Goal: Book appointment/travel/reservation

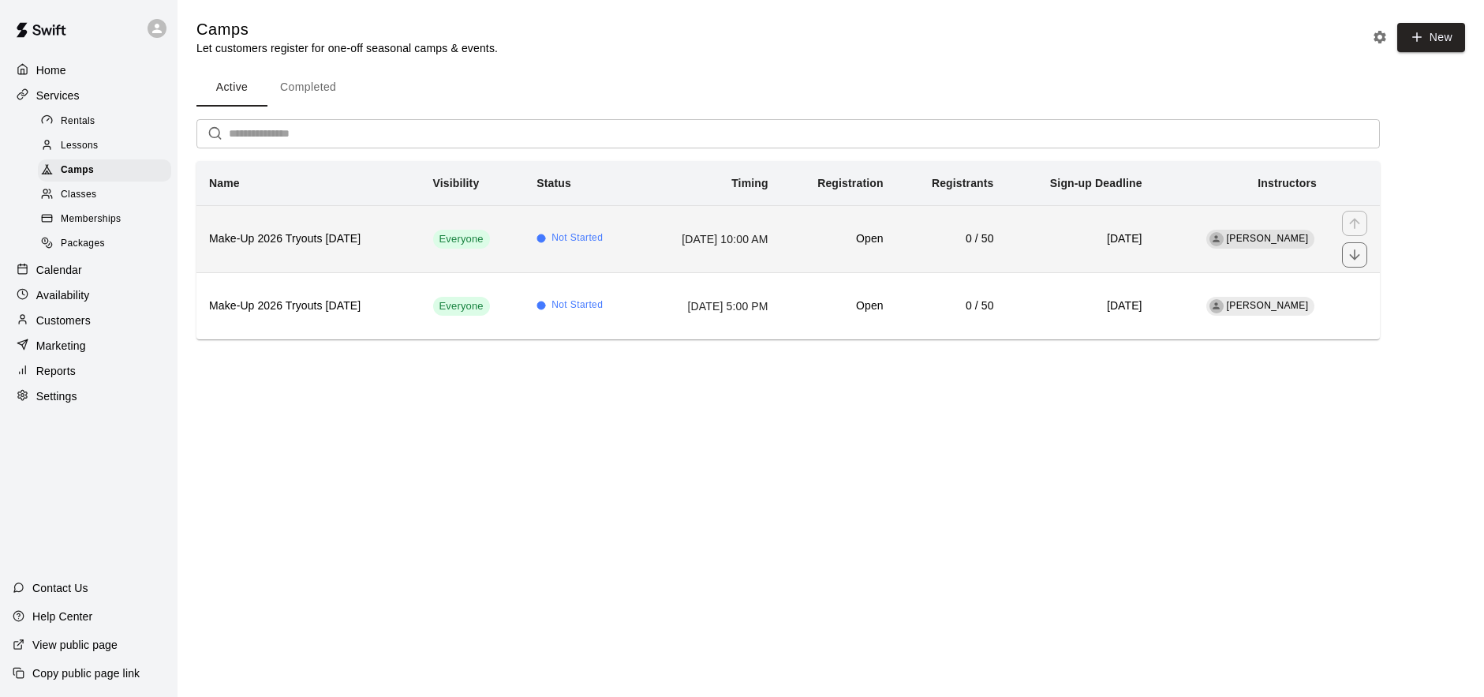
click at [659, 217] on td "October 04, 2025 at 10:00 AM" at bounding box center [710, 238] width 141 height 67
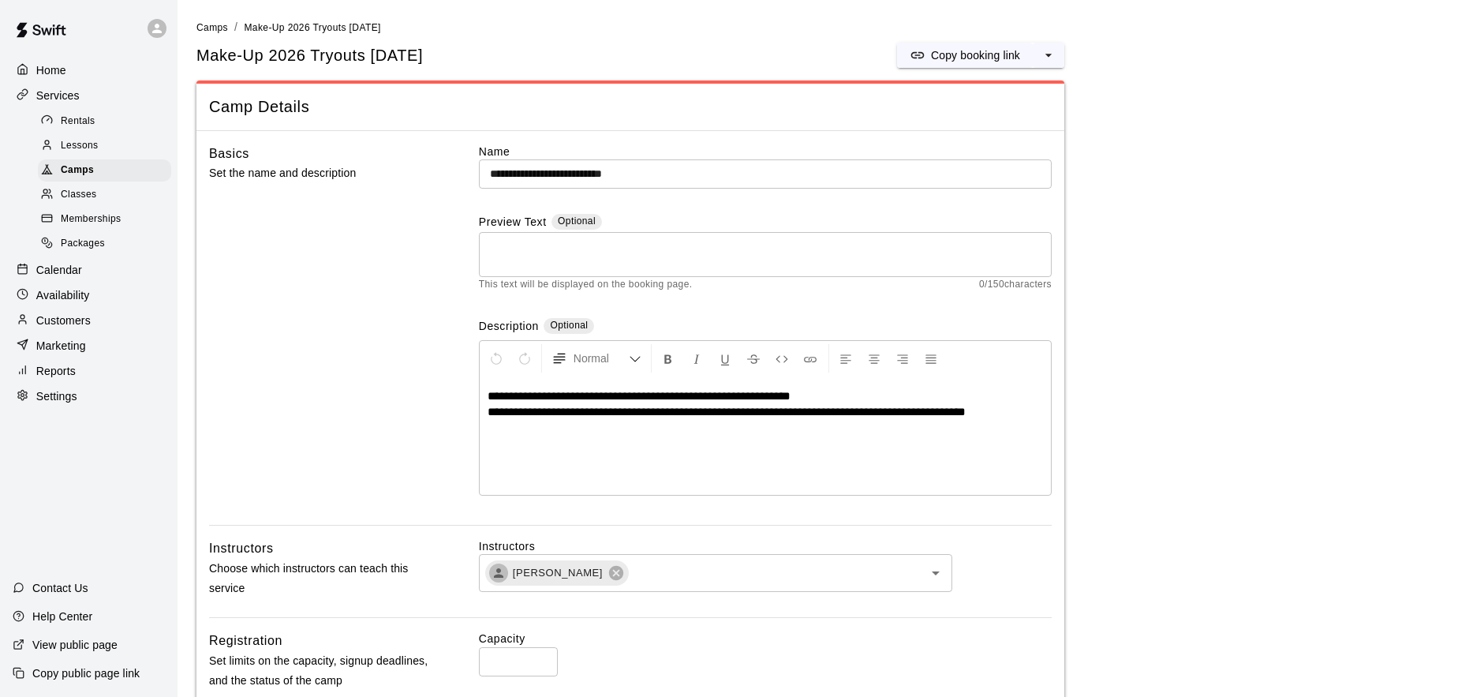
click at [95, 274] on div "Calendar" at bounding box center [89, 270] width 152 height 24
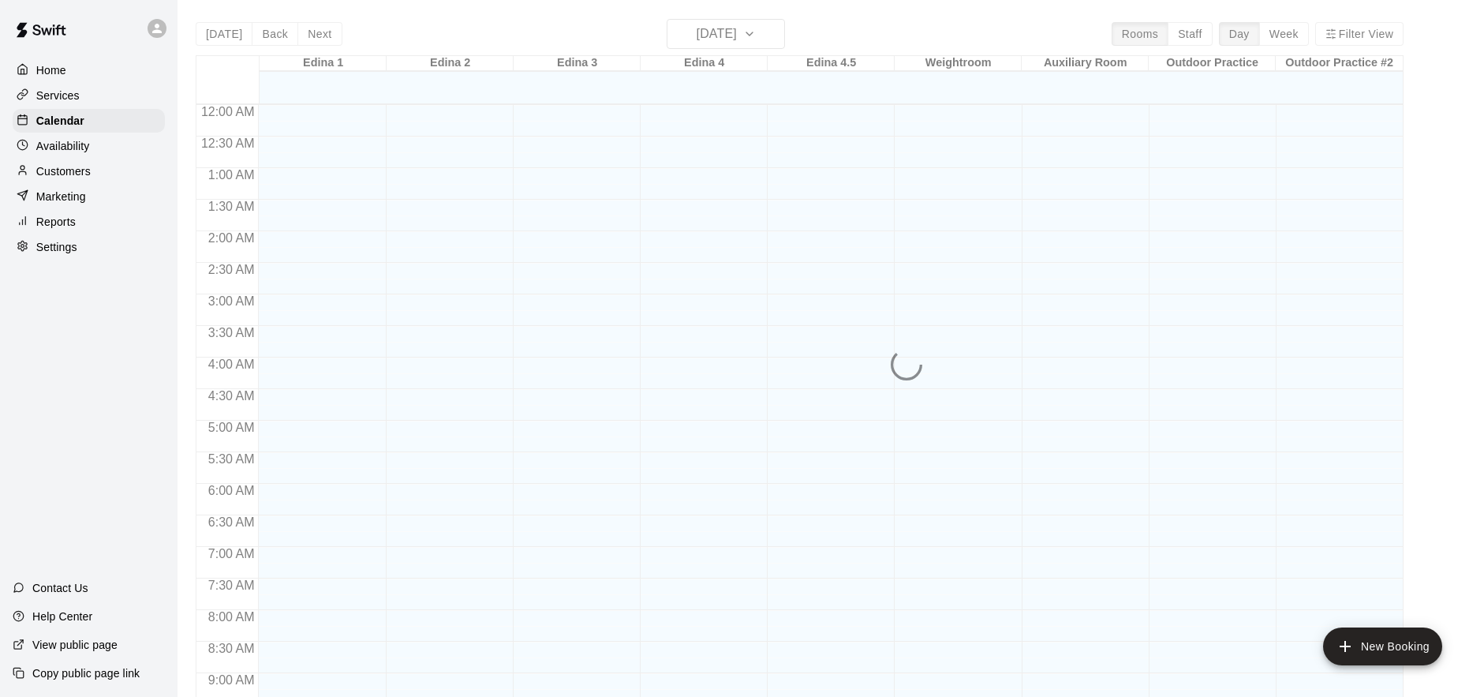
scroll to position [828, 0]
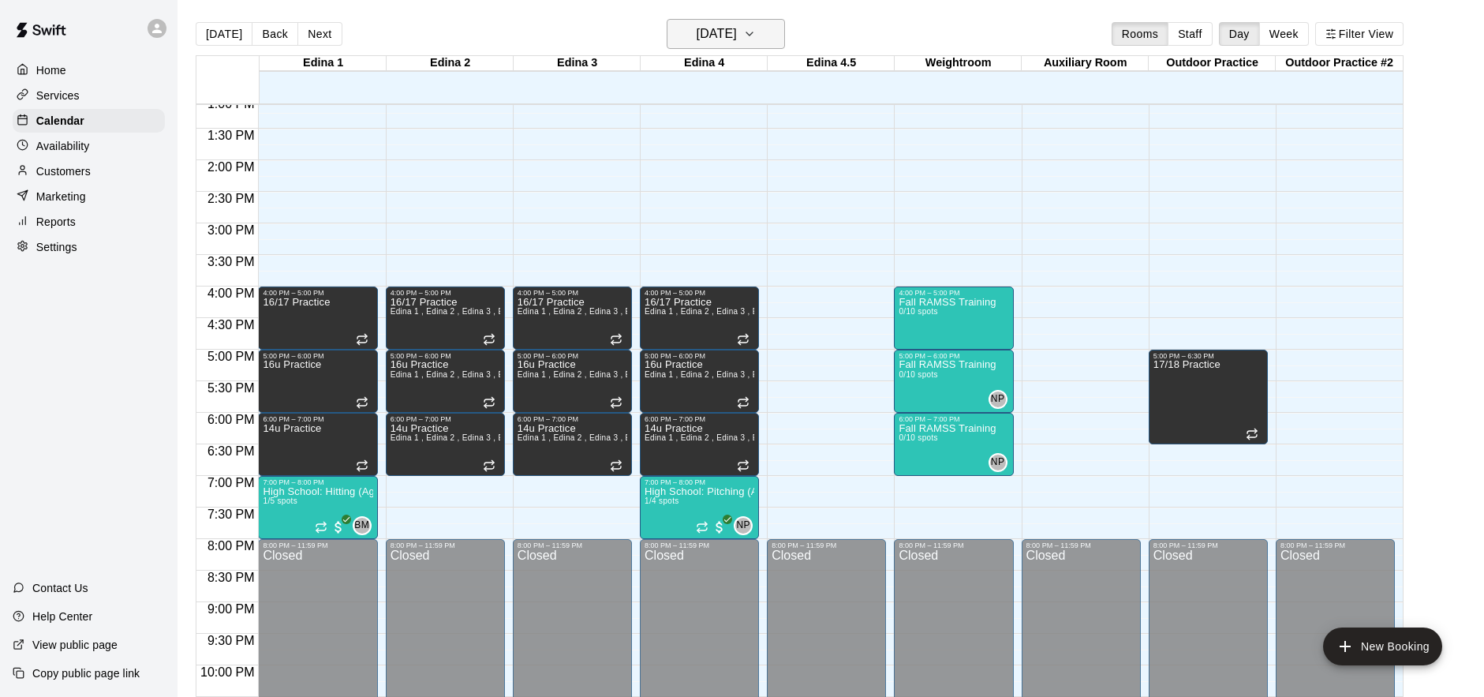
click at [732, 36] on h6 "Tuesday Aug 19" at bounding box center [717, 34] width 40 height 22
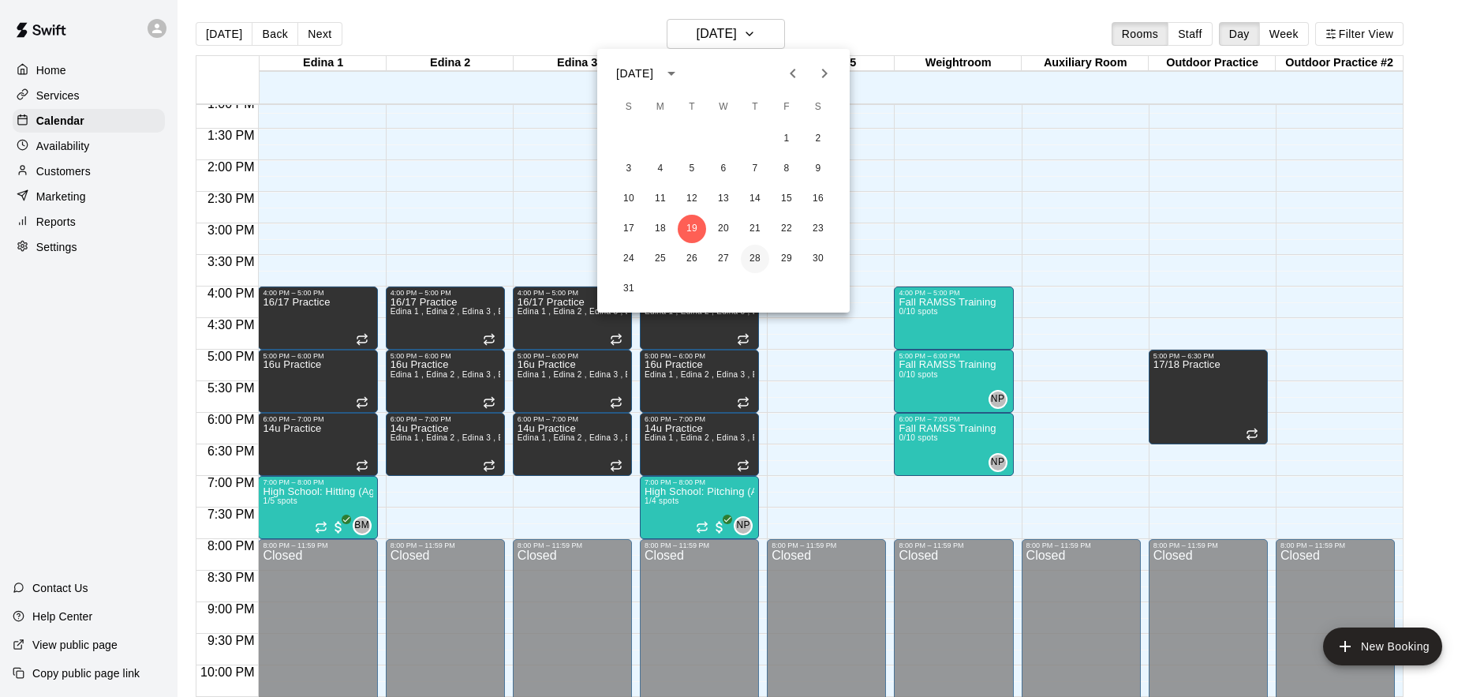
click at [764, 257] on button "28" at bounding box center [755, 259] width 28 height 28
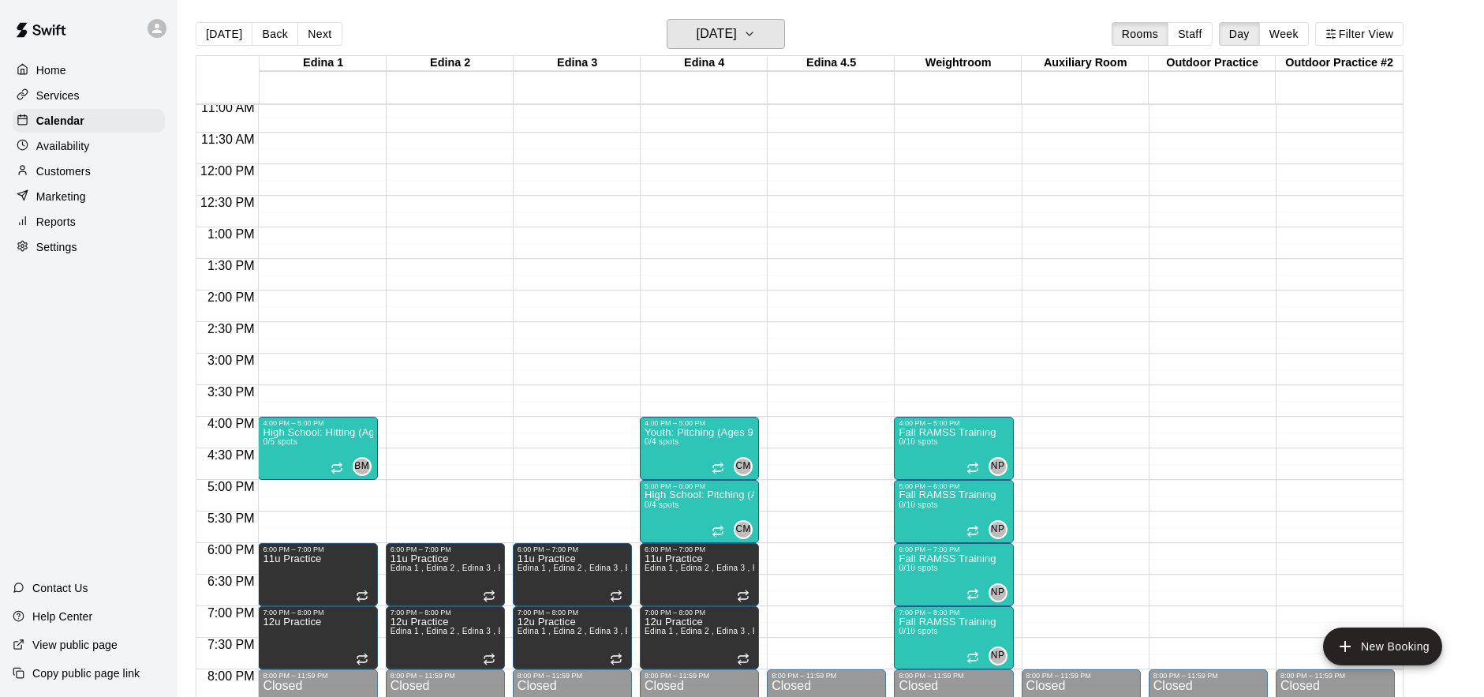
scroll to position [679, 0]
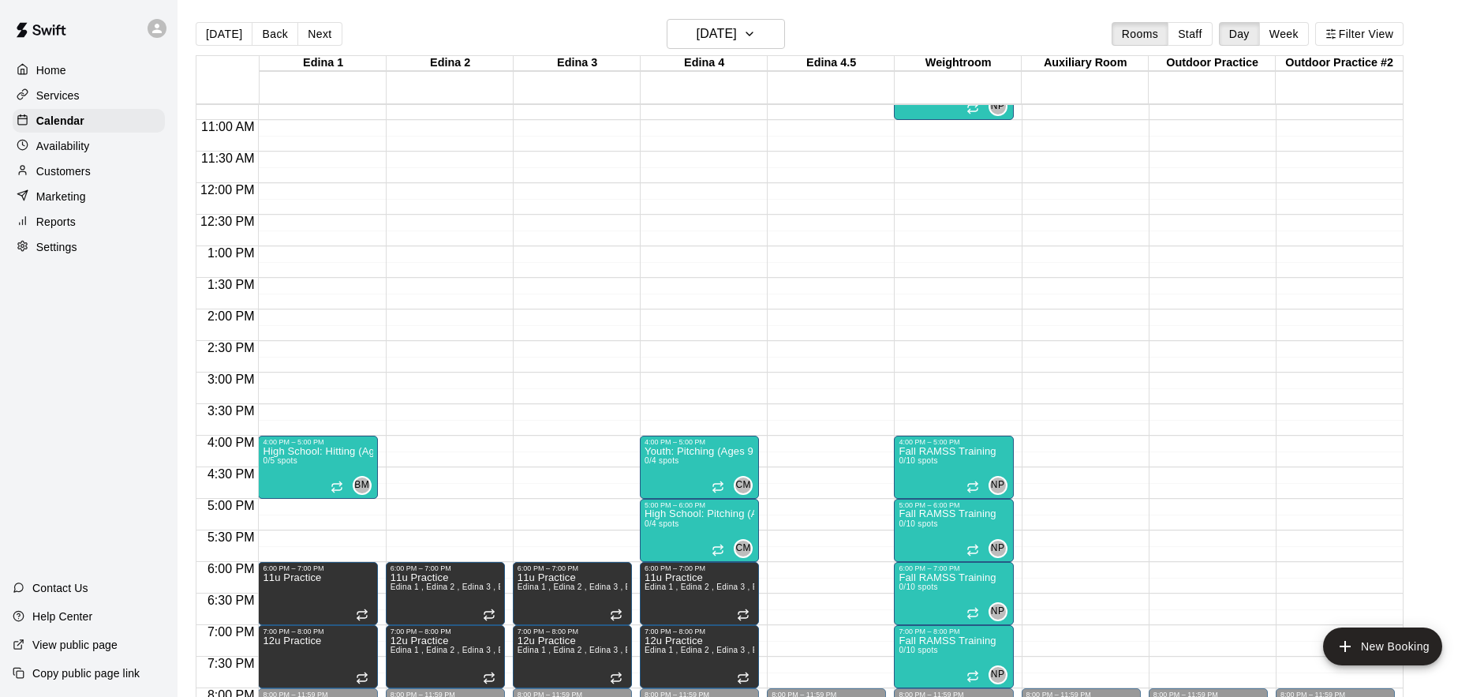
click at [472, 252] on div "12:00 AM – 8:00 AM Closed 6:00 PM – 7:00 PM 11u Practice Edina 1 , Edina 2 , Ed…" at bounding box center [445, 183] width 119 height 1515
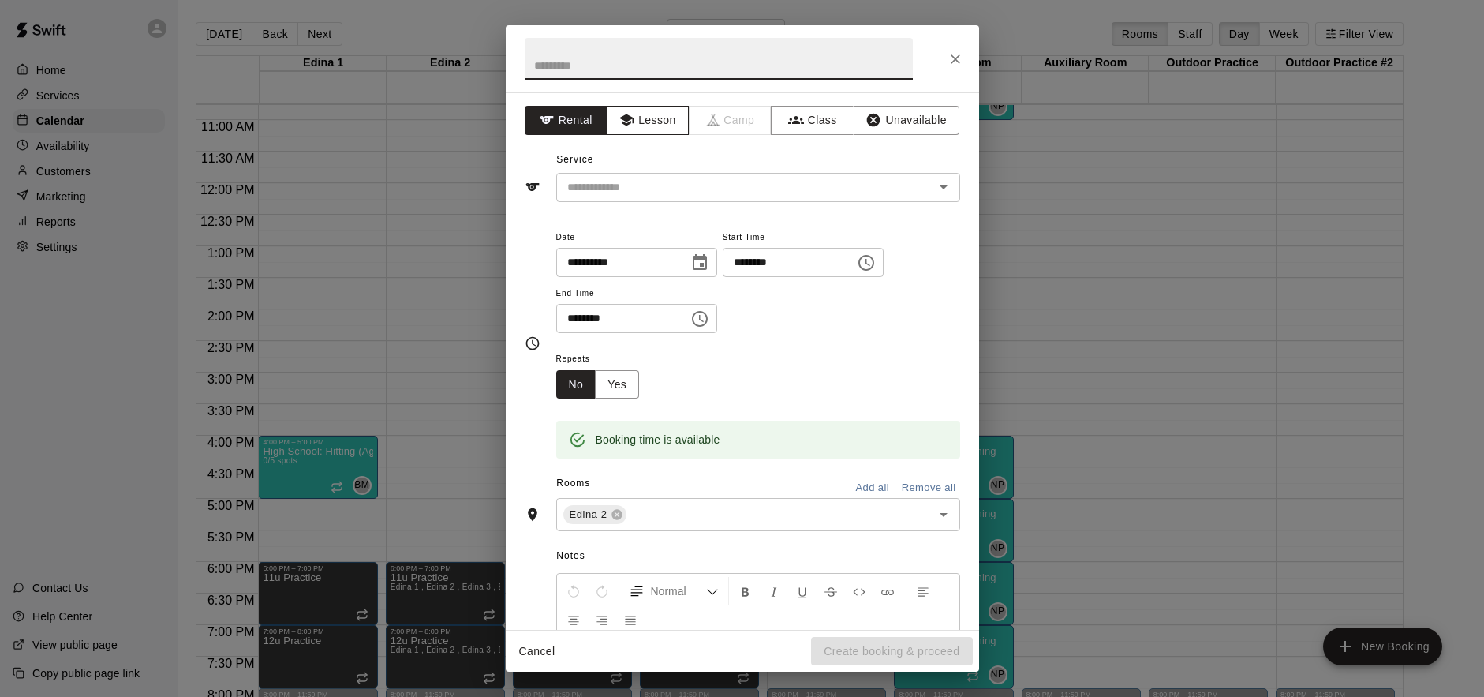
drag, startPoint x: 657, startPoint y: 122, endPoint x: 679, endPoint y: 84, distance: 44.1
click at [657, 122] on button "Lesson" at bounding box center [647, 120] width 83 height 29
click at [683, 70] on input "text" at bounding box center [719, 59] width 388 height 42
type input "**********"
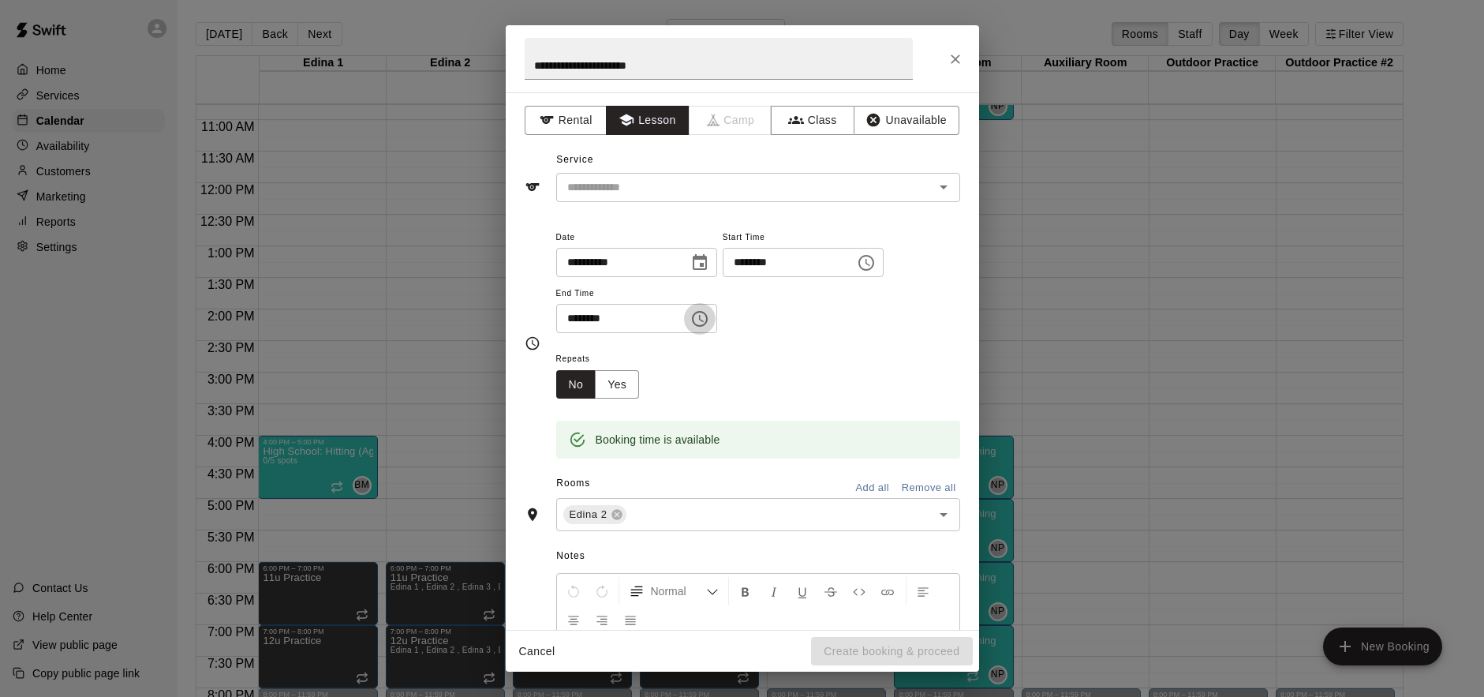
click at [704, 323] on icon "Choose time, selected time is 1:30 PM" at bounding box center [699, 318] width 19 height 19
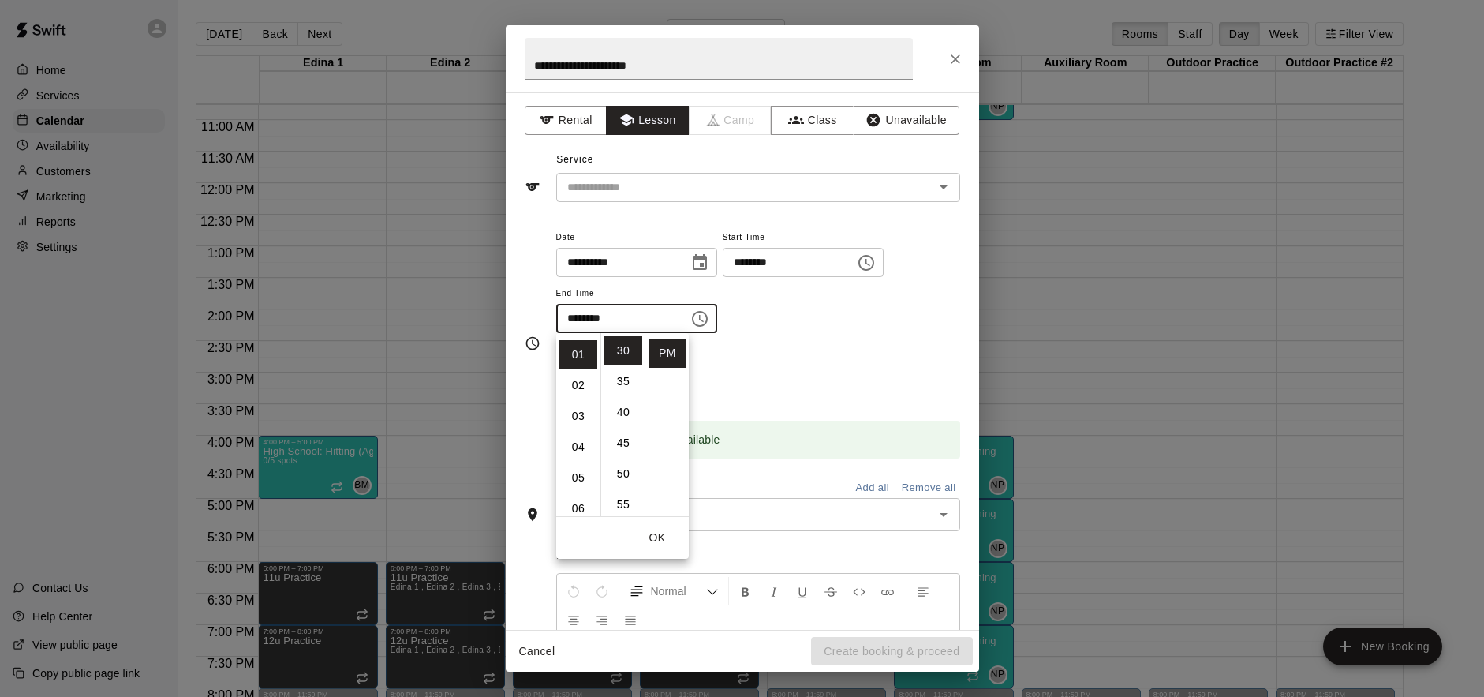
scroll to position [0, 0]
click at [576, 412] on li "02" at bounding box center [578, 412] width 38 height 29
click at [628, 350] on li "00" at bounding box center [623, 350] width 38 height 29
type input "********"
click at [735, 182] on input "text" at bounding box center [735, 188] width 348 height 20
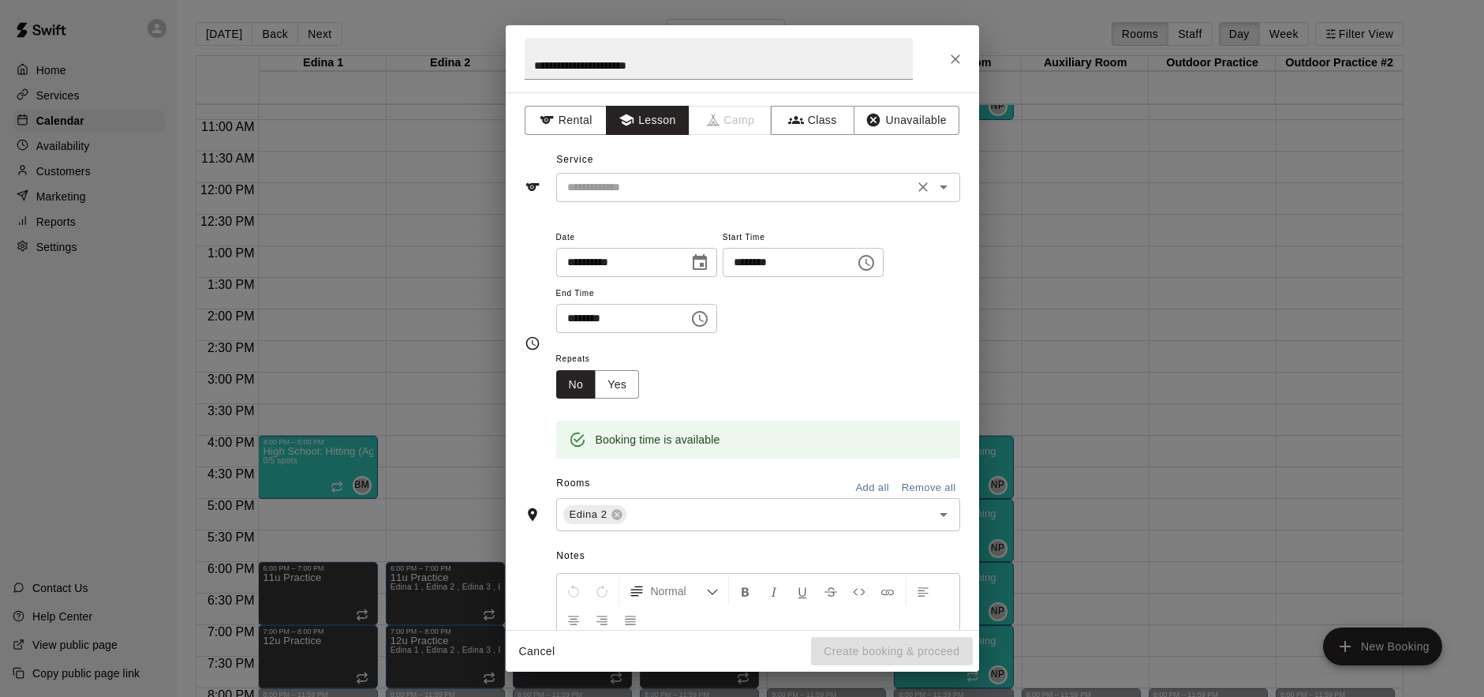
click at [861, 189] on input "text" at bounding box center [735, 188] width 348 height 20
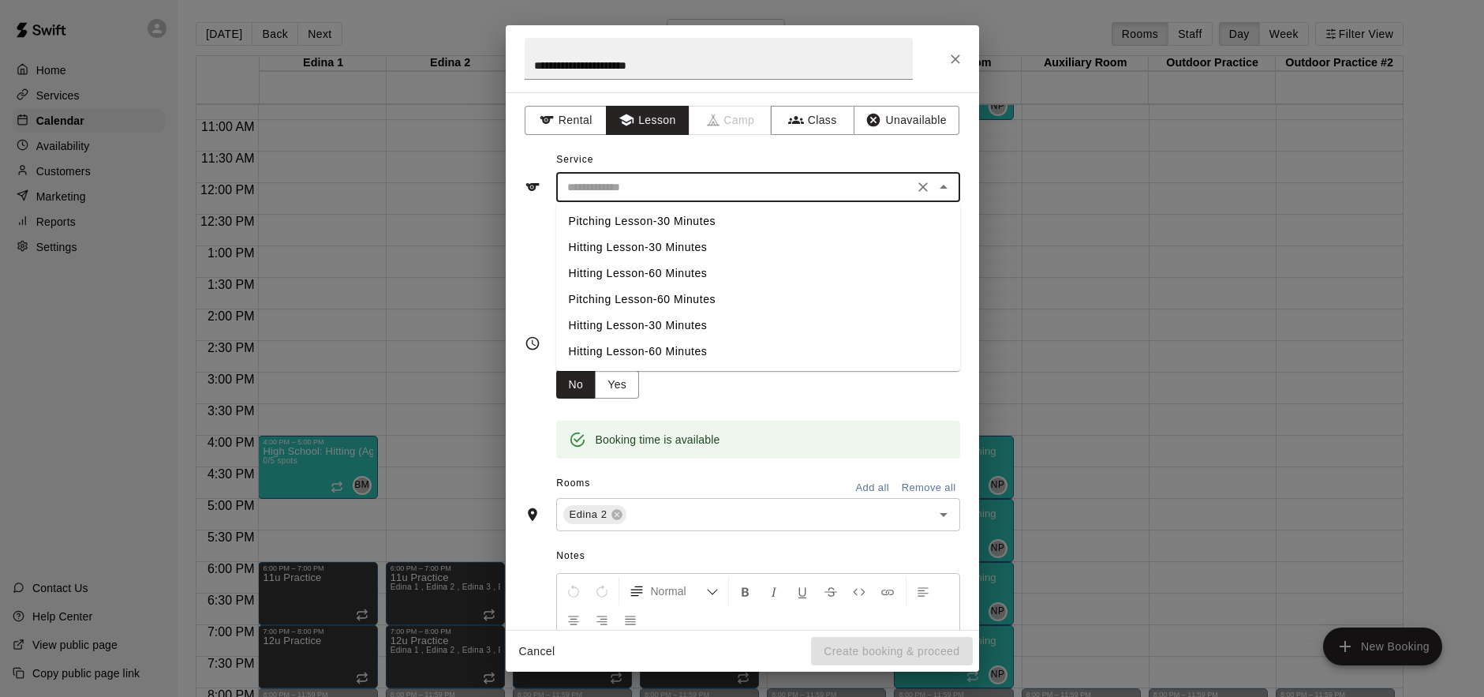
click at [697, 271] on li "Hitting Lesson-60 Minutes" at bounding box center [758, 273] width 404 height 26
type input "**********"
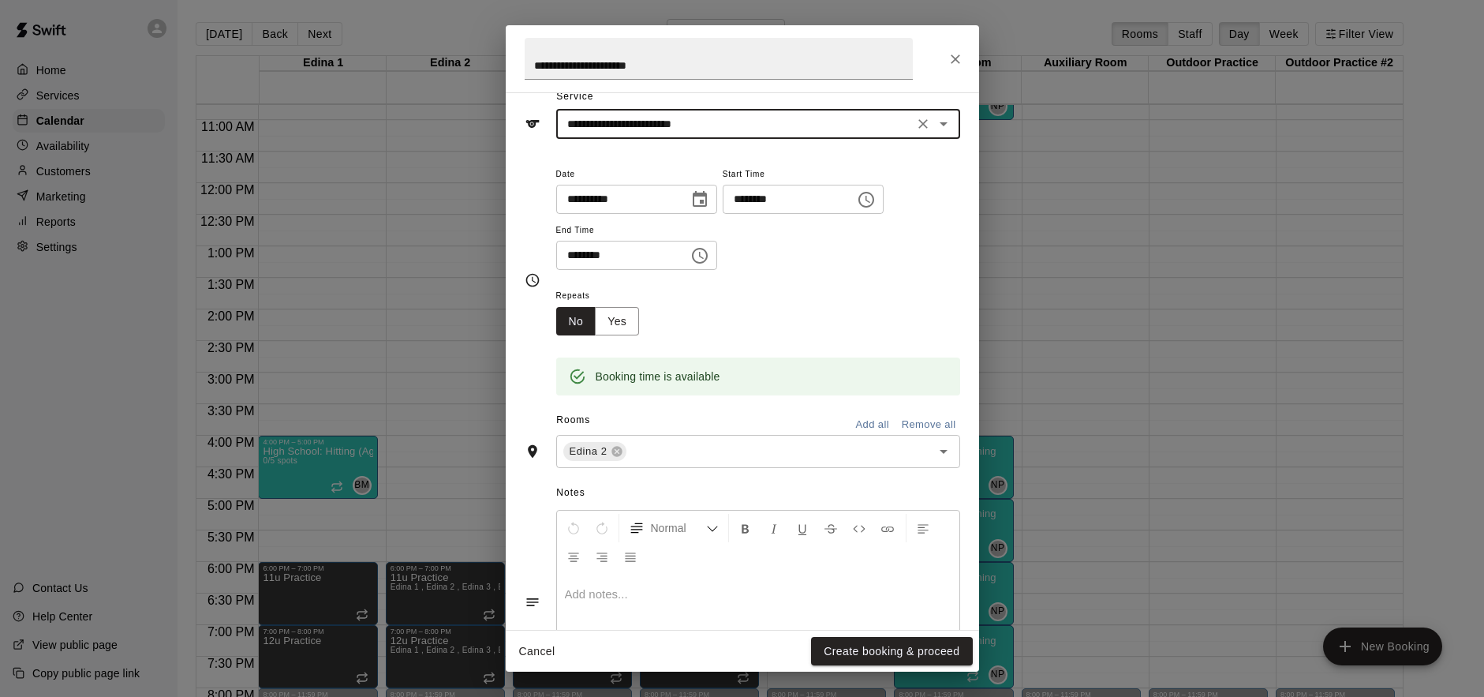
scroll to position [156, 0]
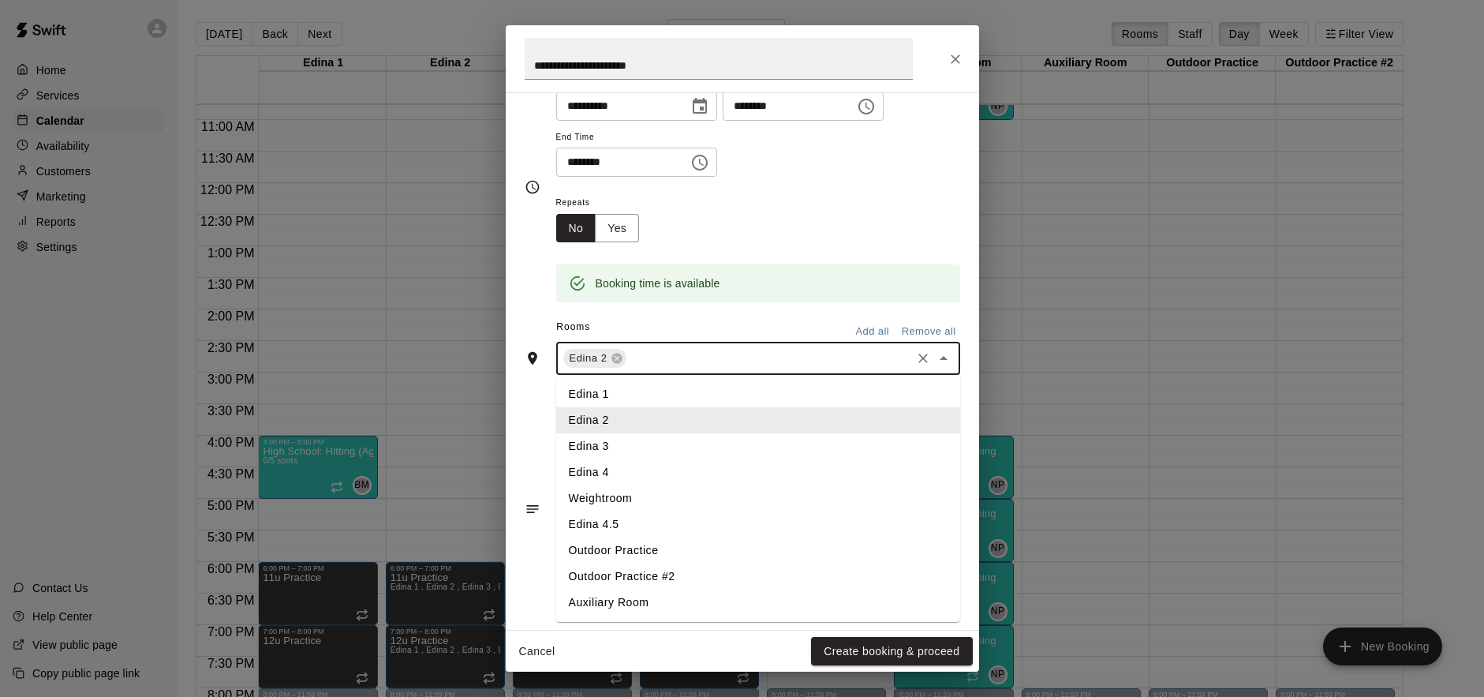
click at [794, 365] on input "text" at bounding box center [769, 359] width 280 height 20
click at [659, 439] on li "Edina 3" at bounding box center [758, 446] width 404 height 26
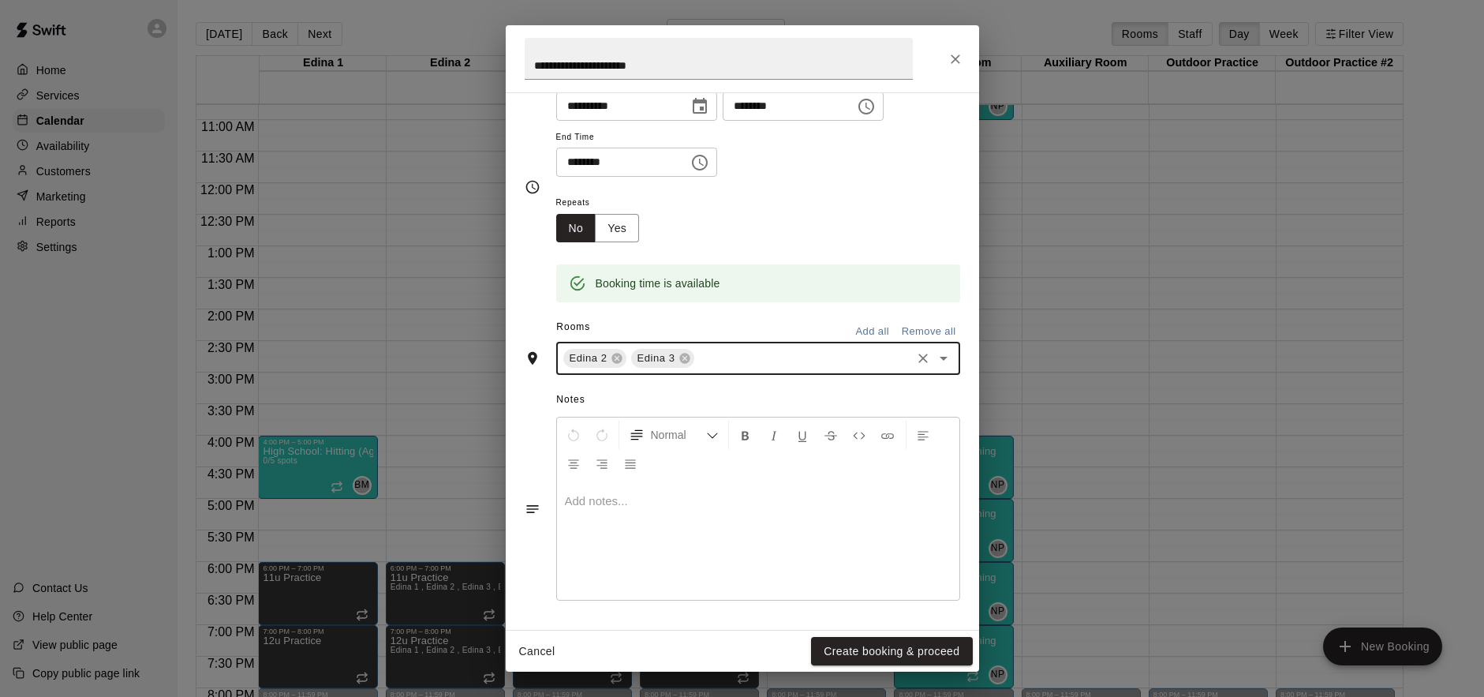
click at [776, 365] on input "text" at bounding box center [803, 359] width 212 height 20
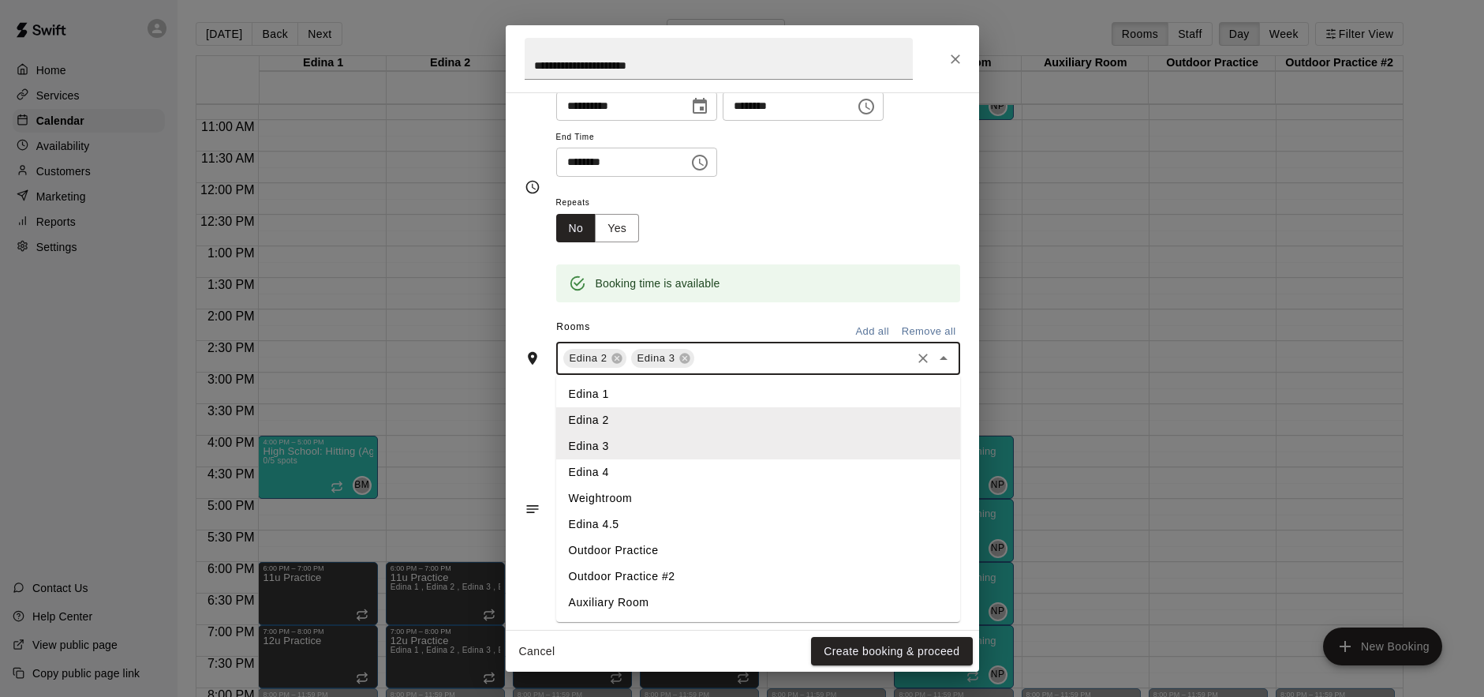
click at [638, 471] on li "Edina 4" at bounding box center [758, 472] width 404 height 26
click at [815, 360] on input "text" at bounding box center [837, 359] width 144 height 20
click at [694, 522] on li "Edina 4.5" at bounding box center [758, 524] width 404 height 26
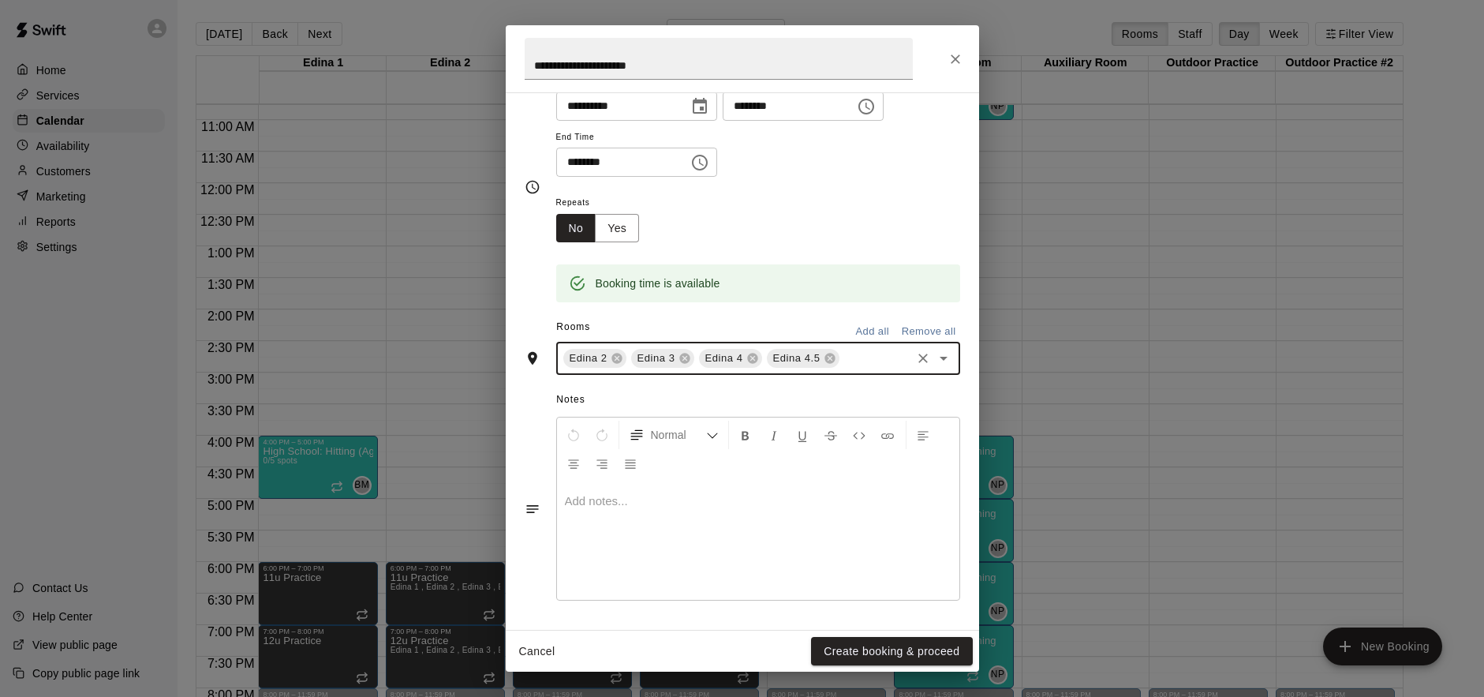
scroll to position [0, 0]
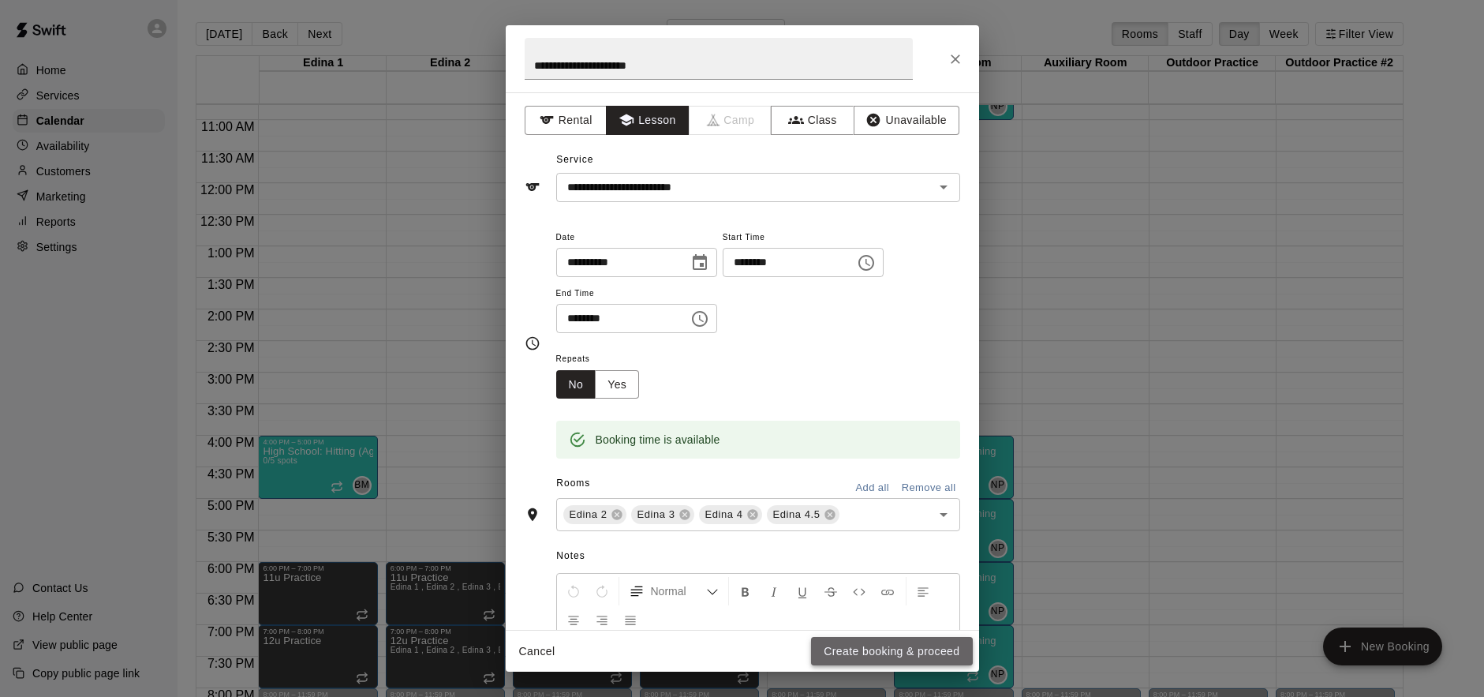
click at [879, 649] on button "Create booking & proceed" at bounding box center [891, 651] width 161 height 29
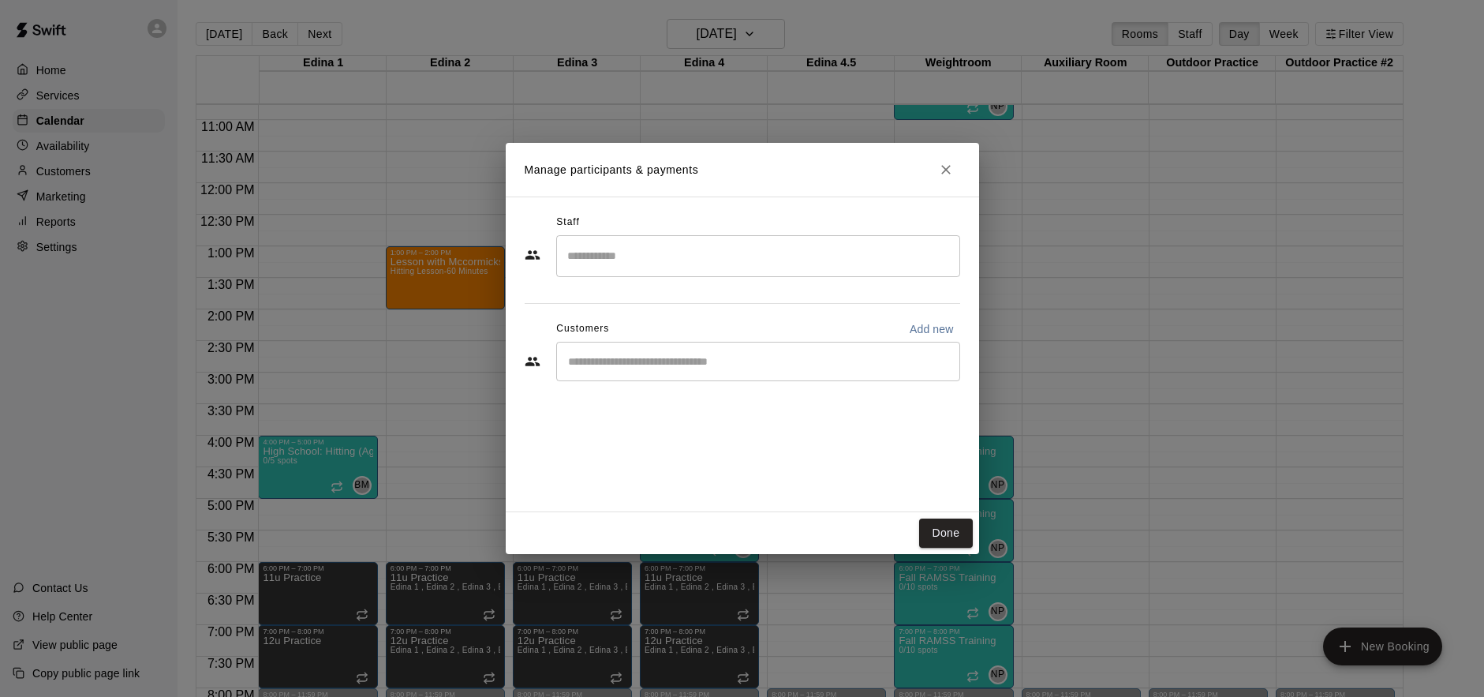
click at [790, 260] on input "Search staff" at bounding box center [758, 256] width 390 height 28
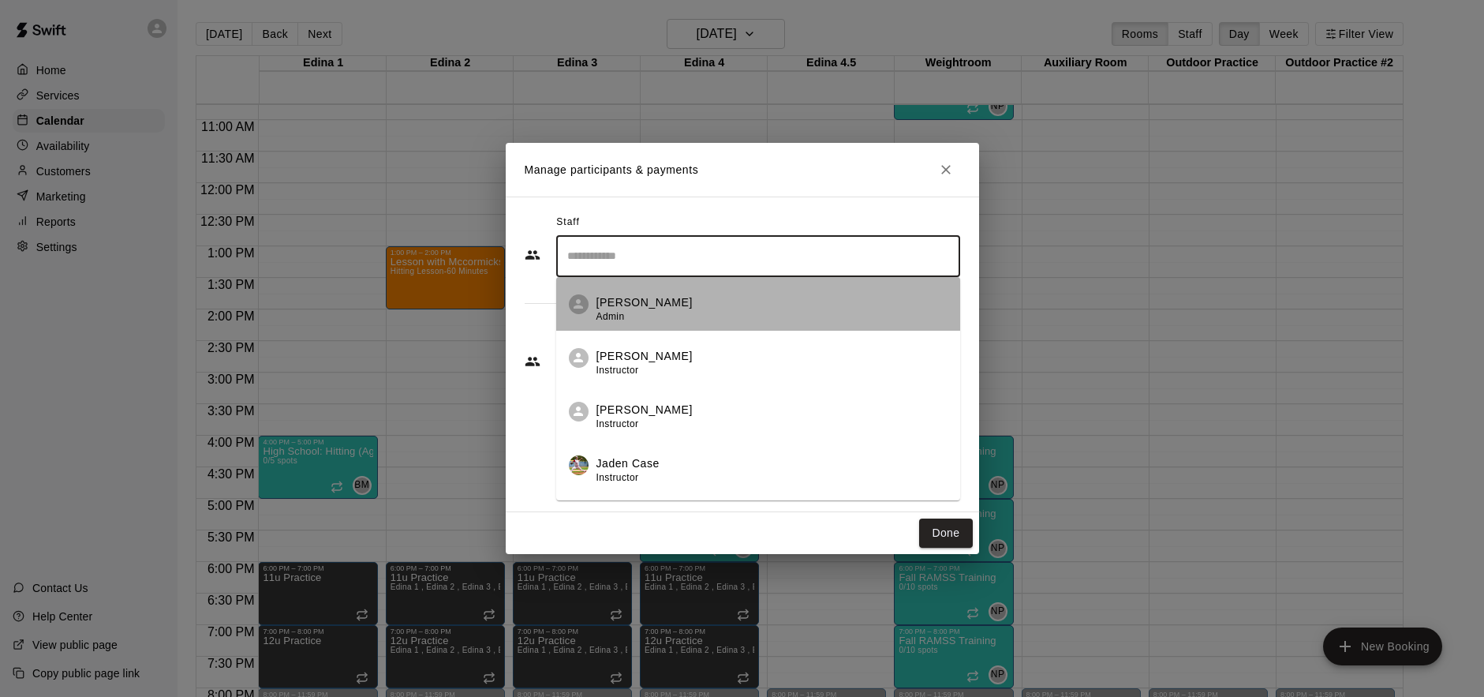
click at [771, 296] on div "Brett Milazzo Admin" at bounding box center [772, 309] width 351 height 31
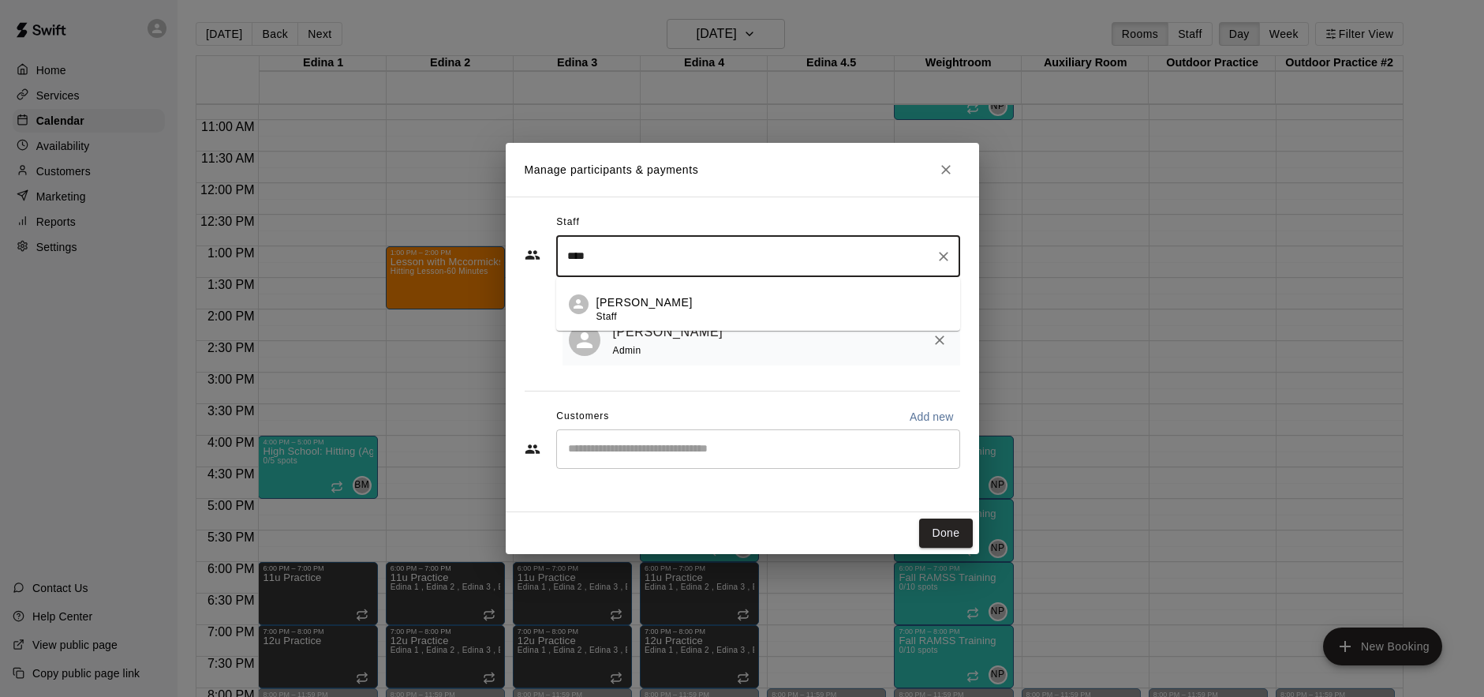
click at [731, 309] on div "Cade Marsolek Staff" at bounding box center [772, 309] width 351 height 31
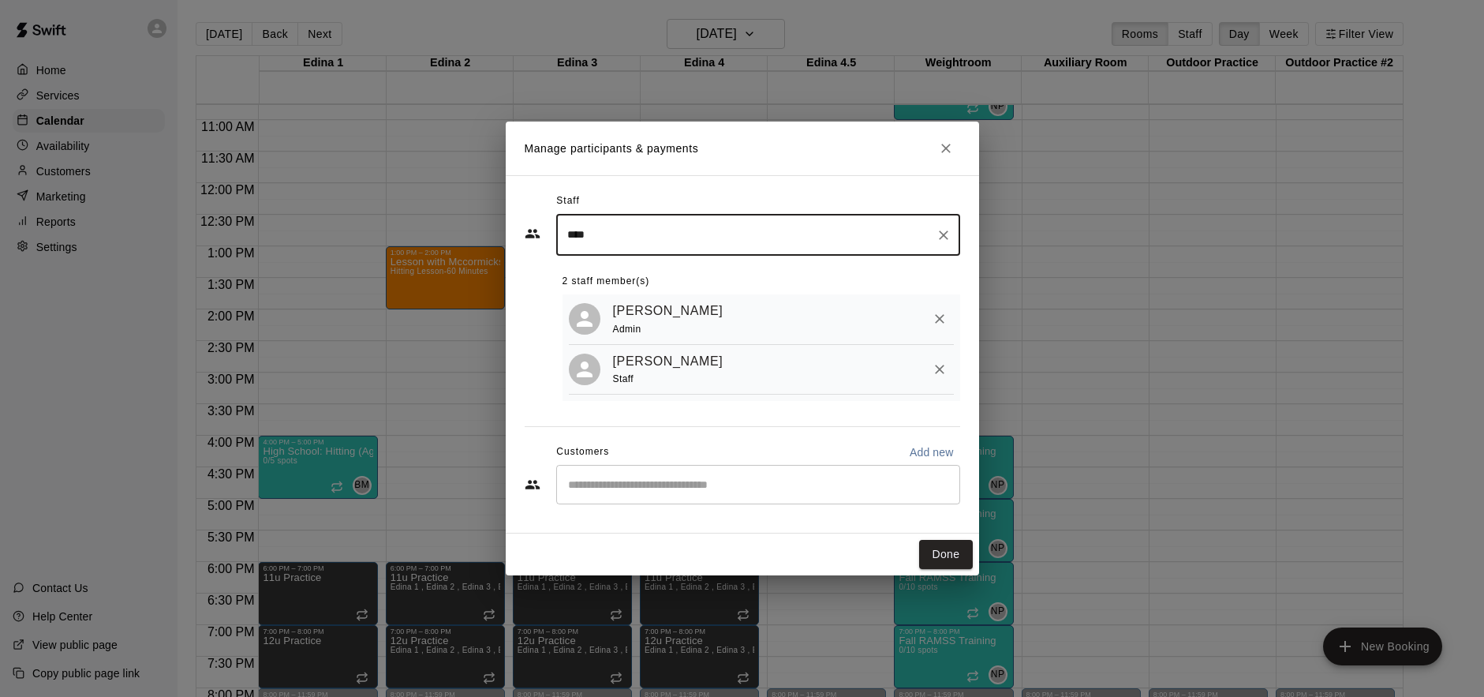
type input "****"
click at [731, 492] on input "Start typing to search customers..." at bounding box center [758, 485] width 390 height 16
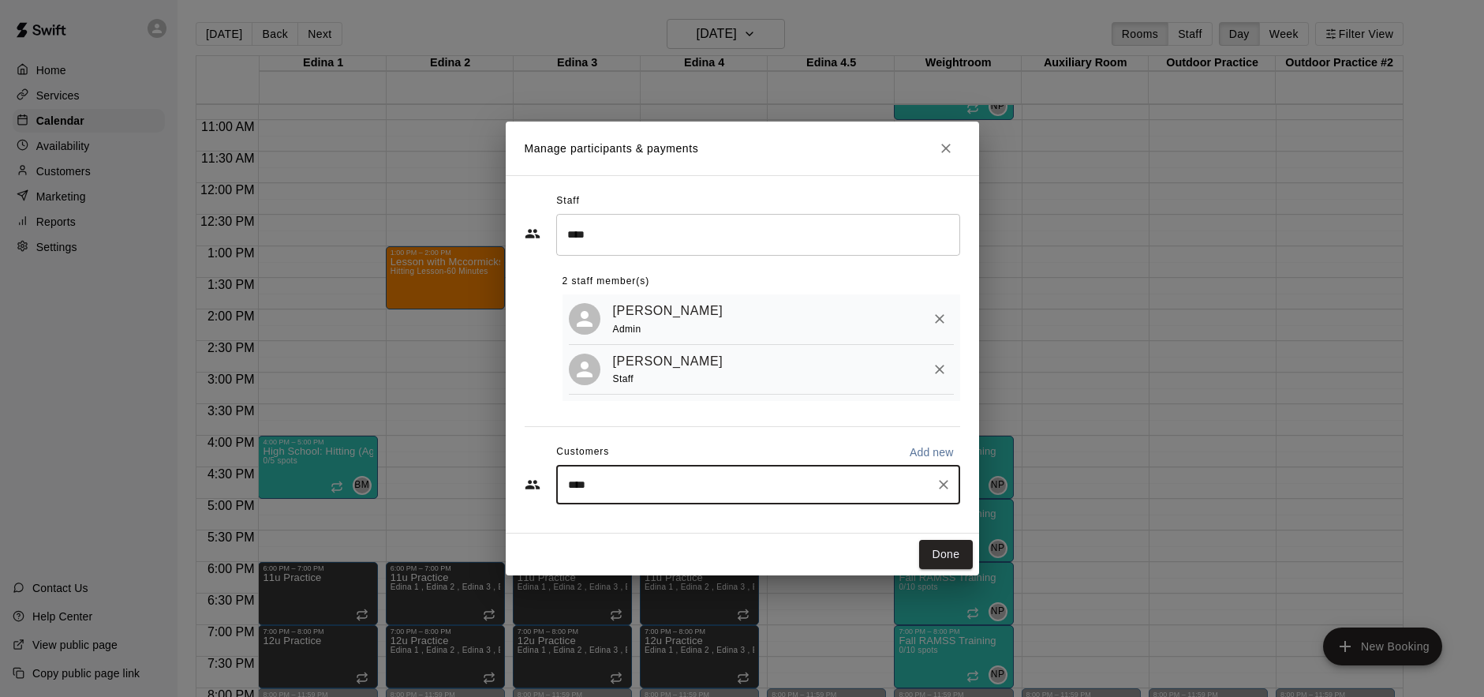
type input "*****"
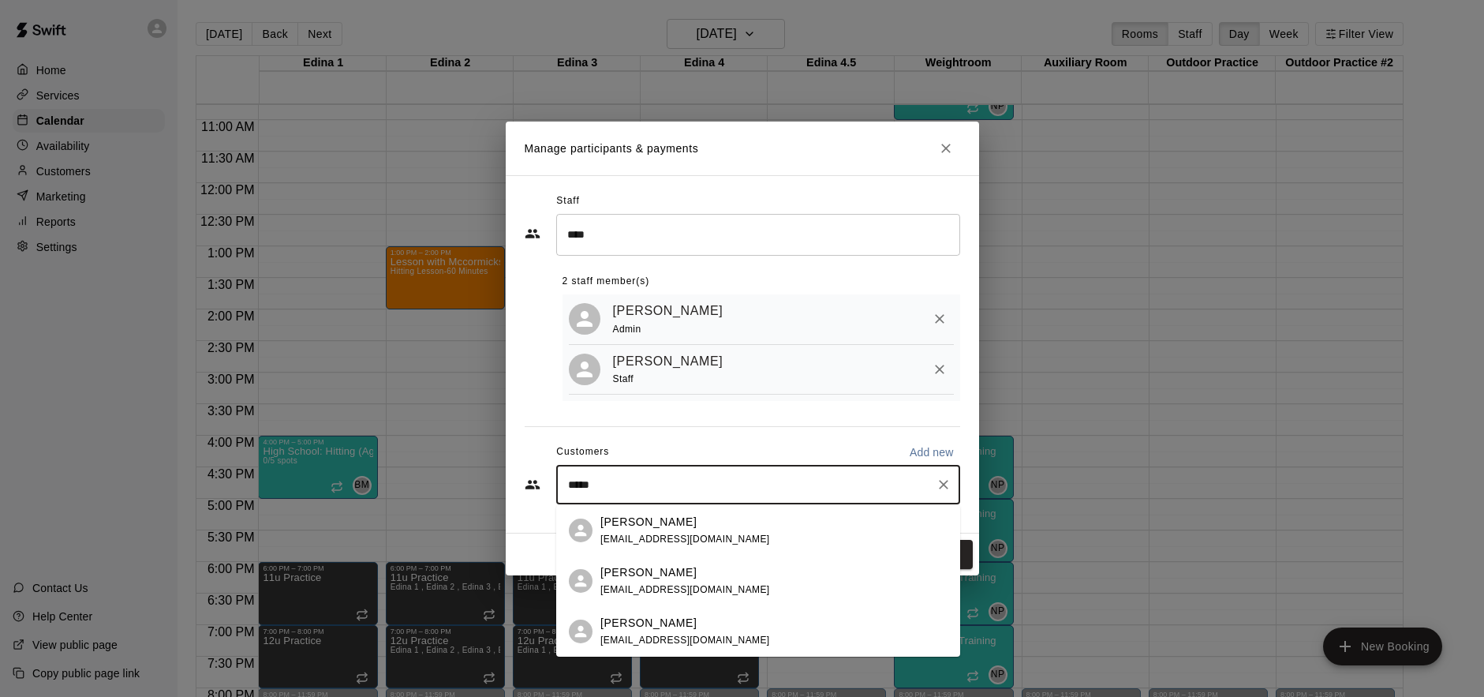
click at [716, 632] on div "Quinn Johnson jamccor10@gmail.com" at bounding box center [773, 632] width 347 height 34
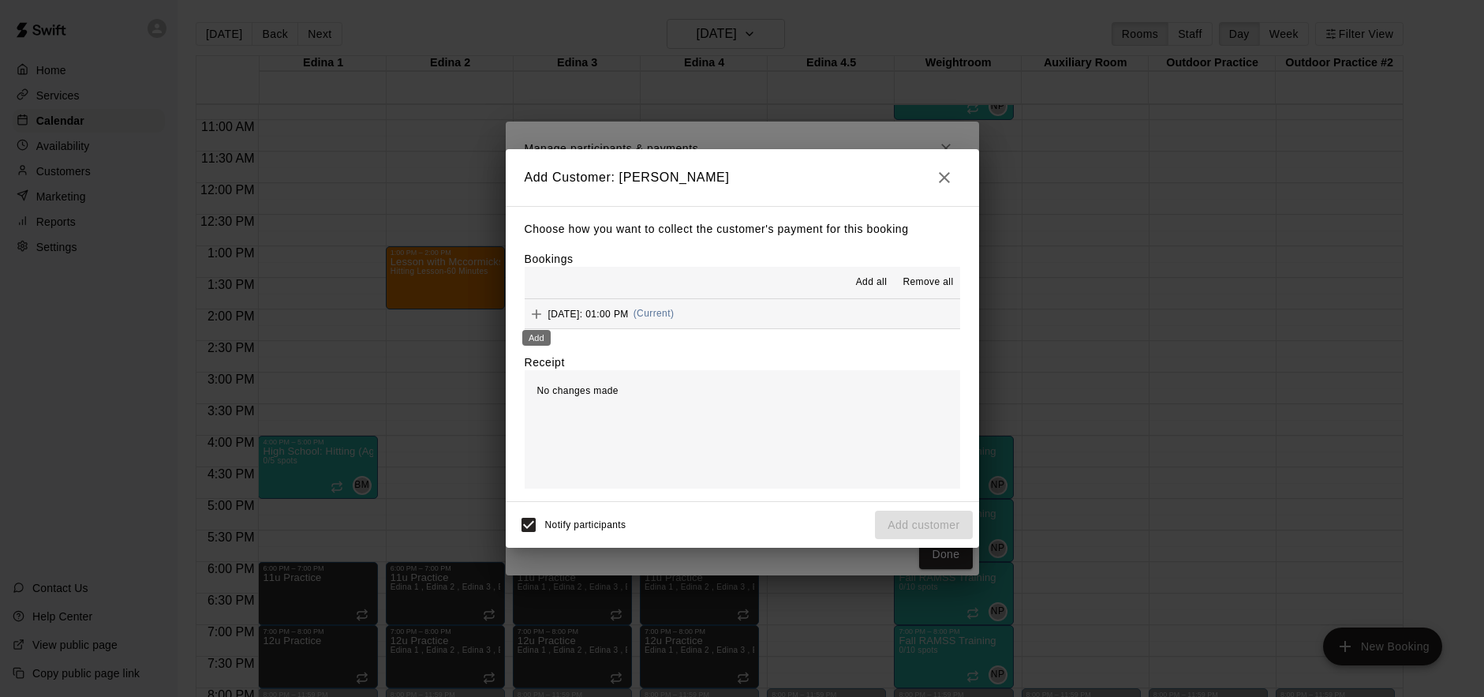
click at [533, 308] on icon "Add" at bounding box center [537, 314] width 16 height 16
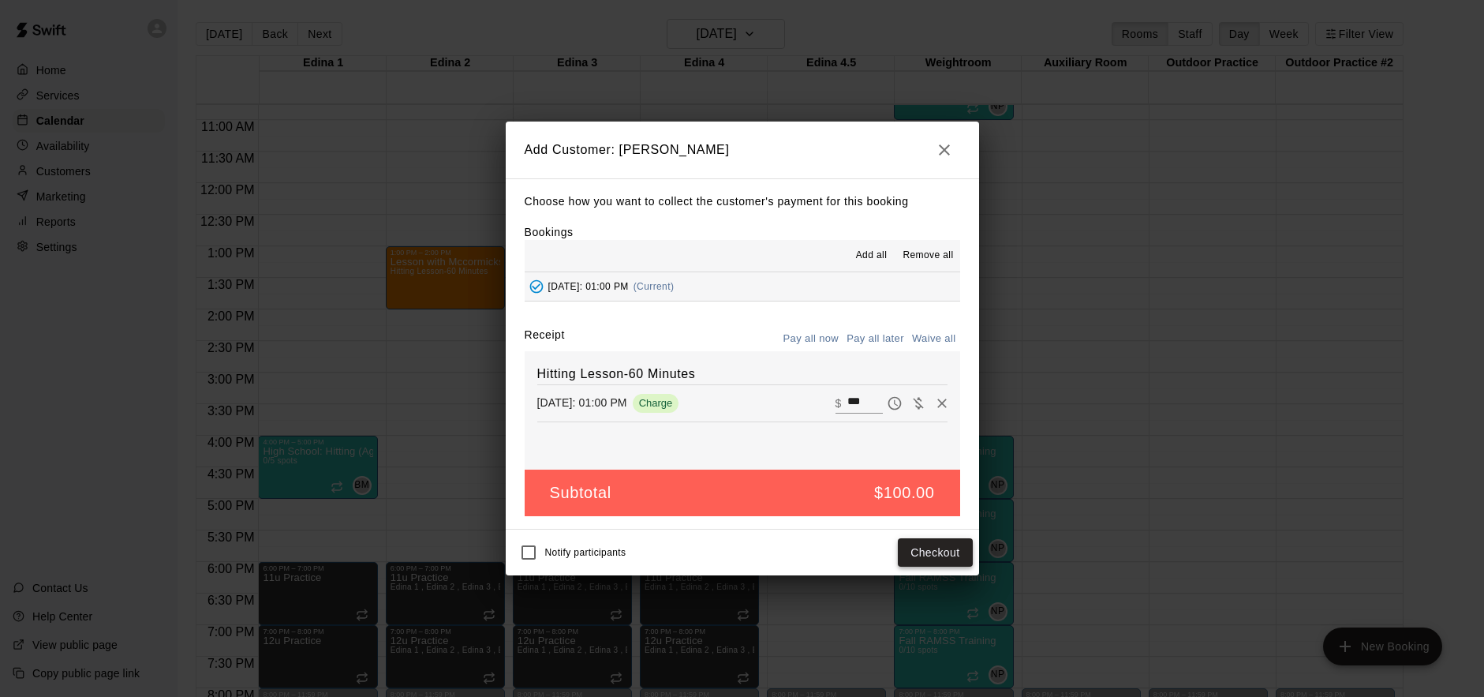
click at [923, 555] on button "Checkout" at bounding box center [935, 552] width 74 height 29
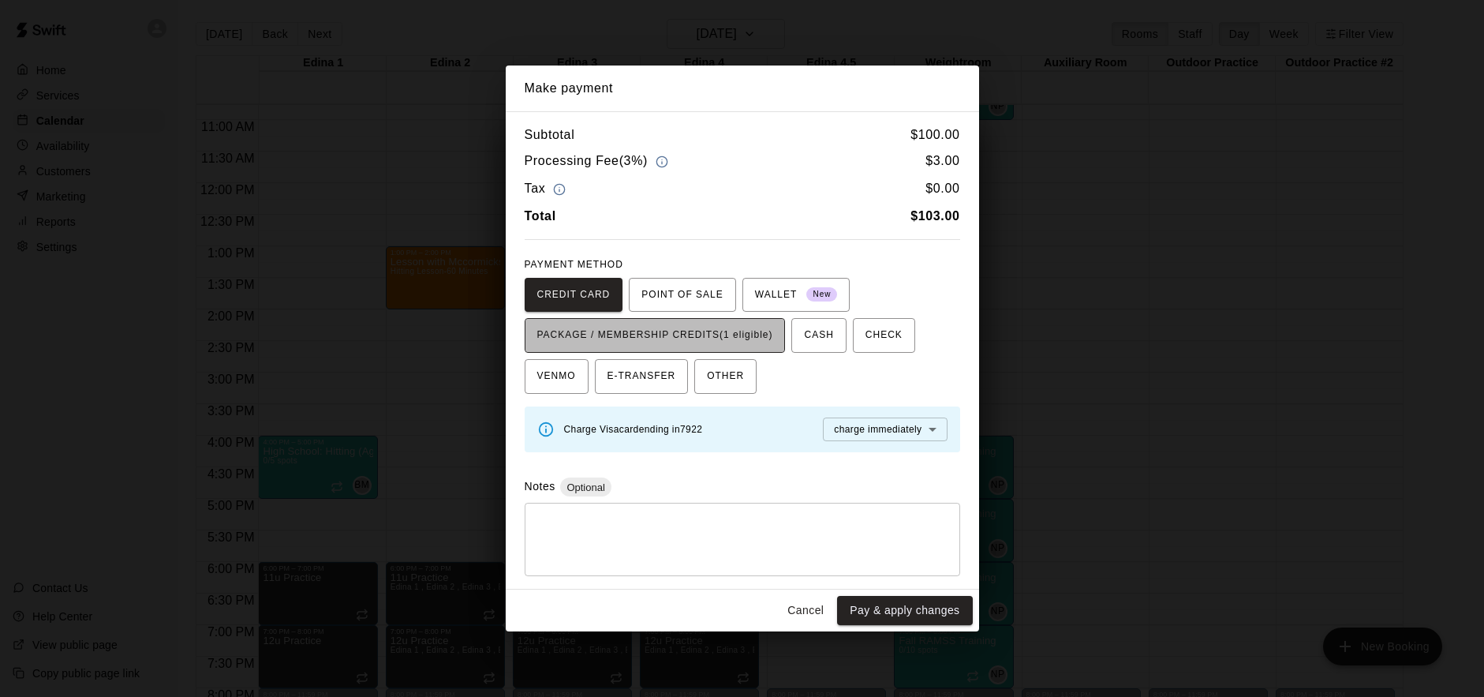
click at [680, 329] on span "PACKAGE / MEMBERSHIP CREDITS (1 eligible)" at bounding box center [655, 335] width 236 height 25
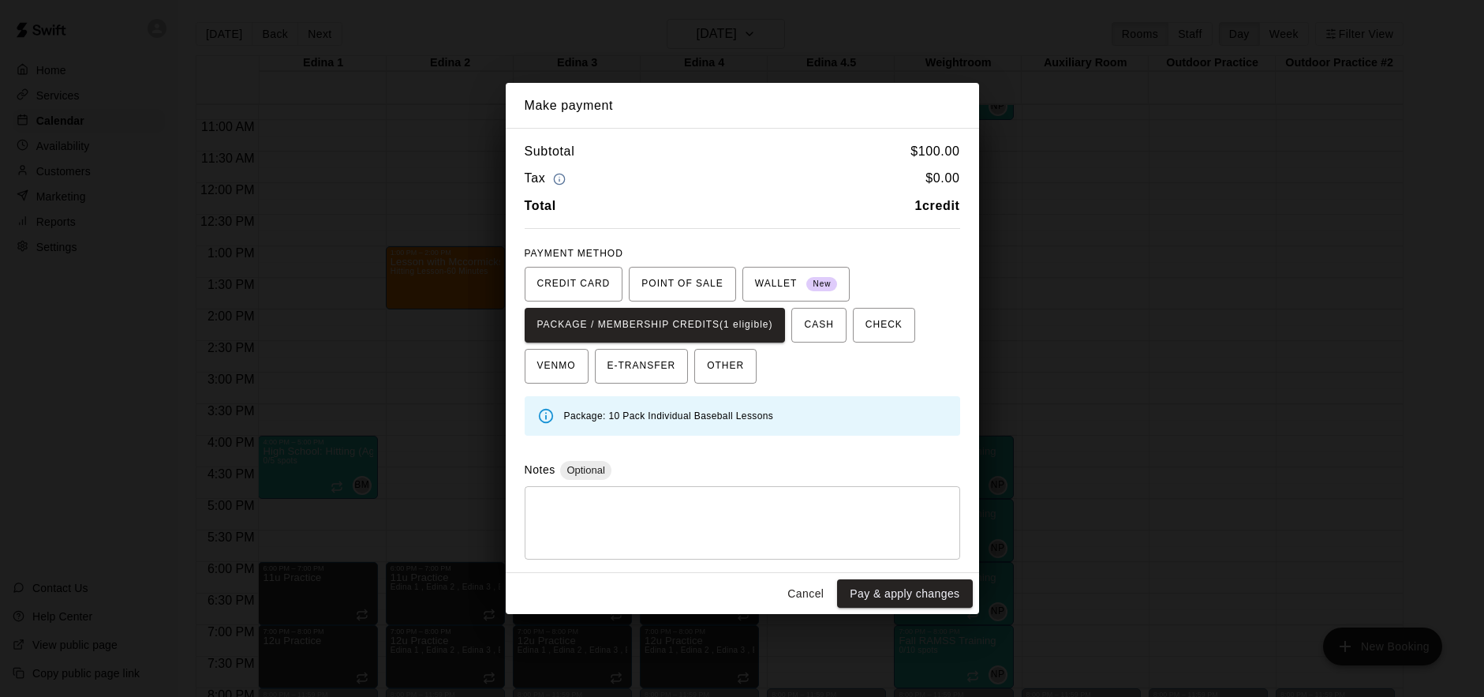
click at [799, 591] on button "Cancel" at bounding box center [805, 593] width 50 height 29
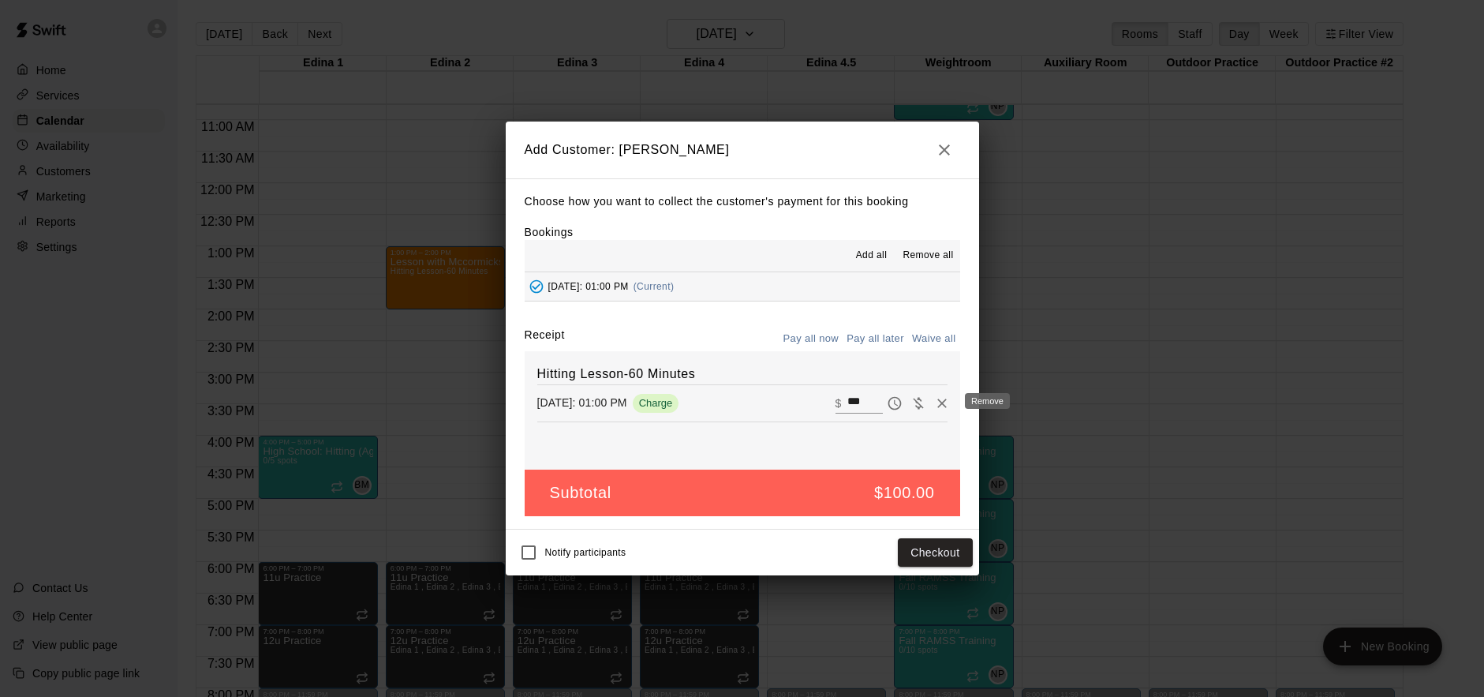
drag, startPoint x: 948, startPoint y: 406, endPoint x: 866, endPoint y: 488, distance: 116.1
click at [948, 406] on icon "Remove" at bounding box center [942, 403] width 16 height 16
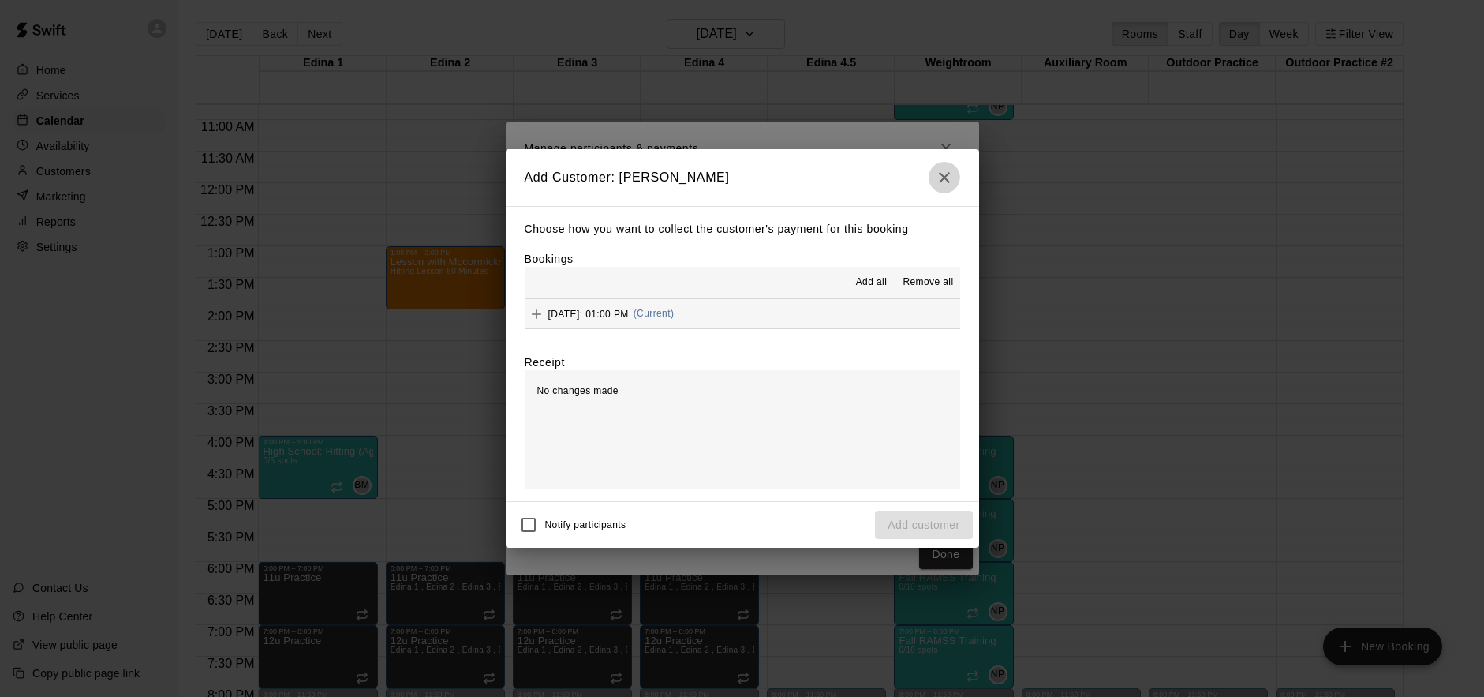
drag, startPoint x: 940, startPoint y: 185, endPoint x: 882, endPoint y: 289, distance: 118.3
click at [940, 185] on icon "button" at bounding box center [944, 177] width 19 height 19
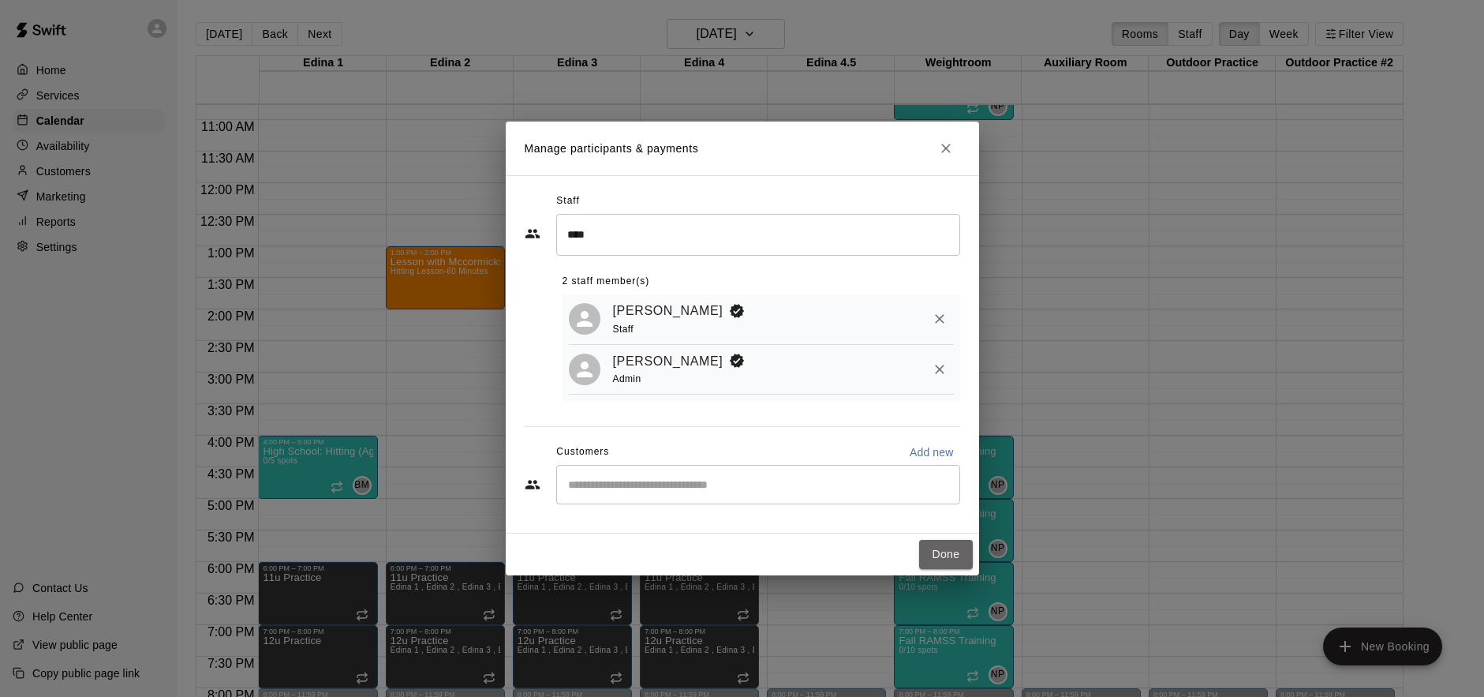
drag, startPoint x: 948, startPoint y: 549, endPoint x: 822, endPoint y: 522, distance: 128.3
click at [946, 548] on button "Done" at bounding box center [945, 554] width 53 height 29
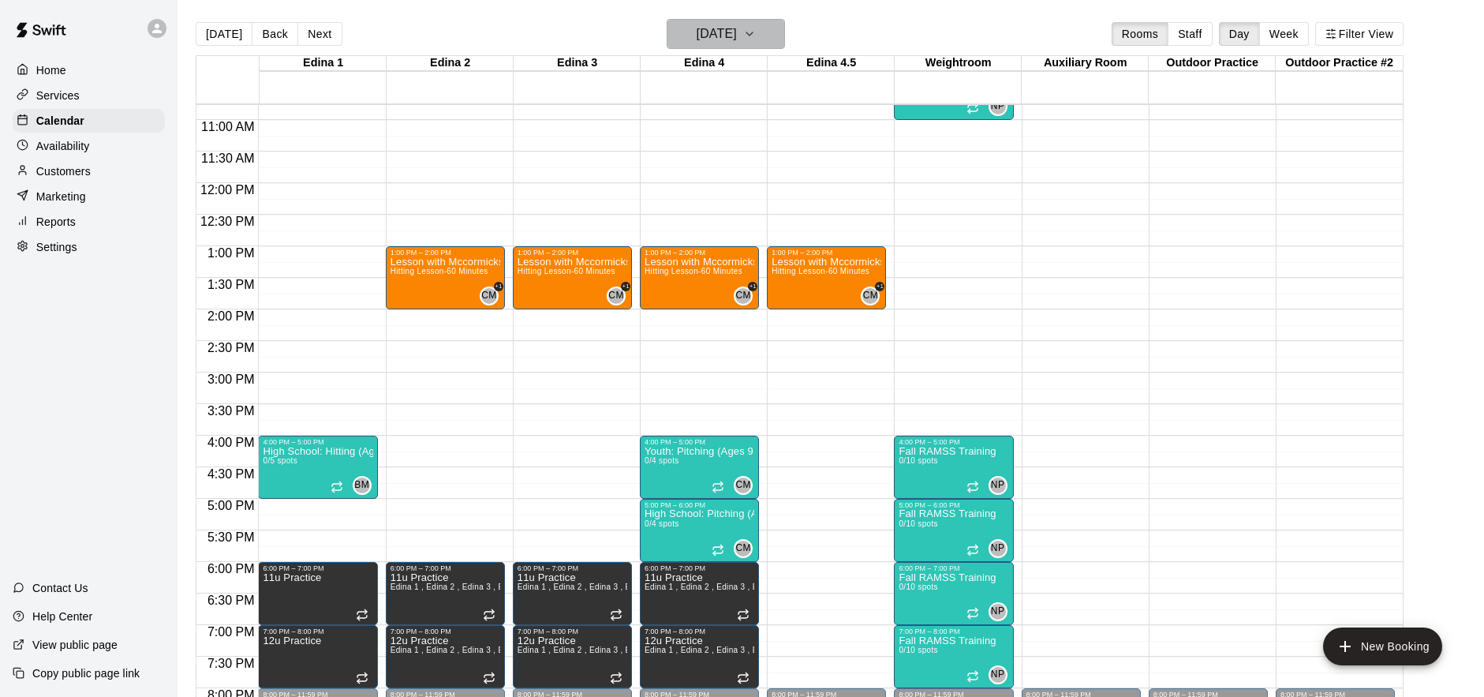
click at [737, 37] on h6 "Thursday Aug 28" at bounding box center [717, 34] width 40 height 22
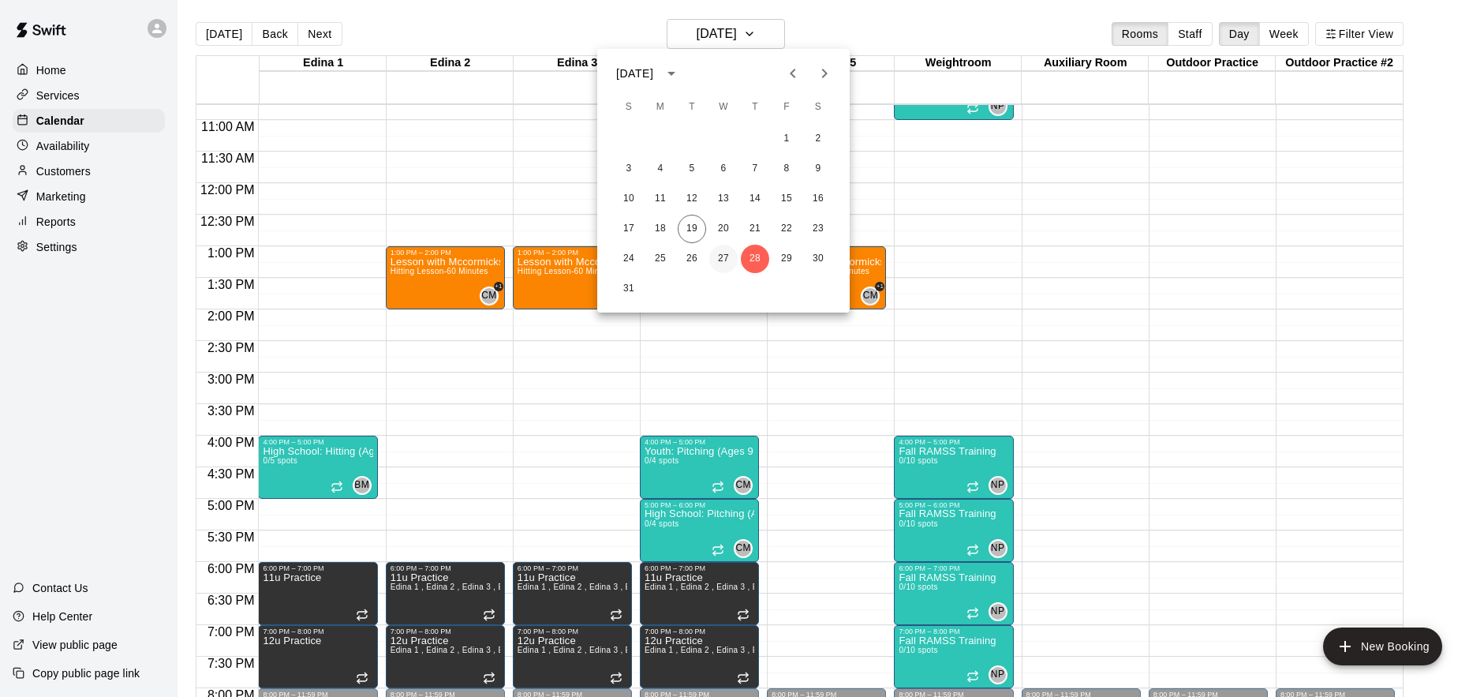
click at [731, 255] on button "27" at bounding box center [723, 259] width 28 height 28
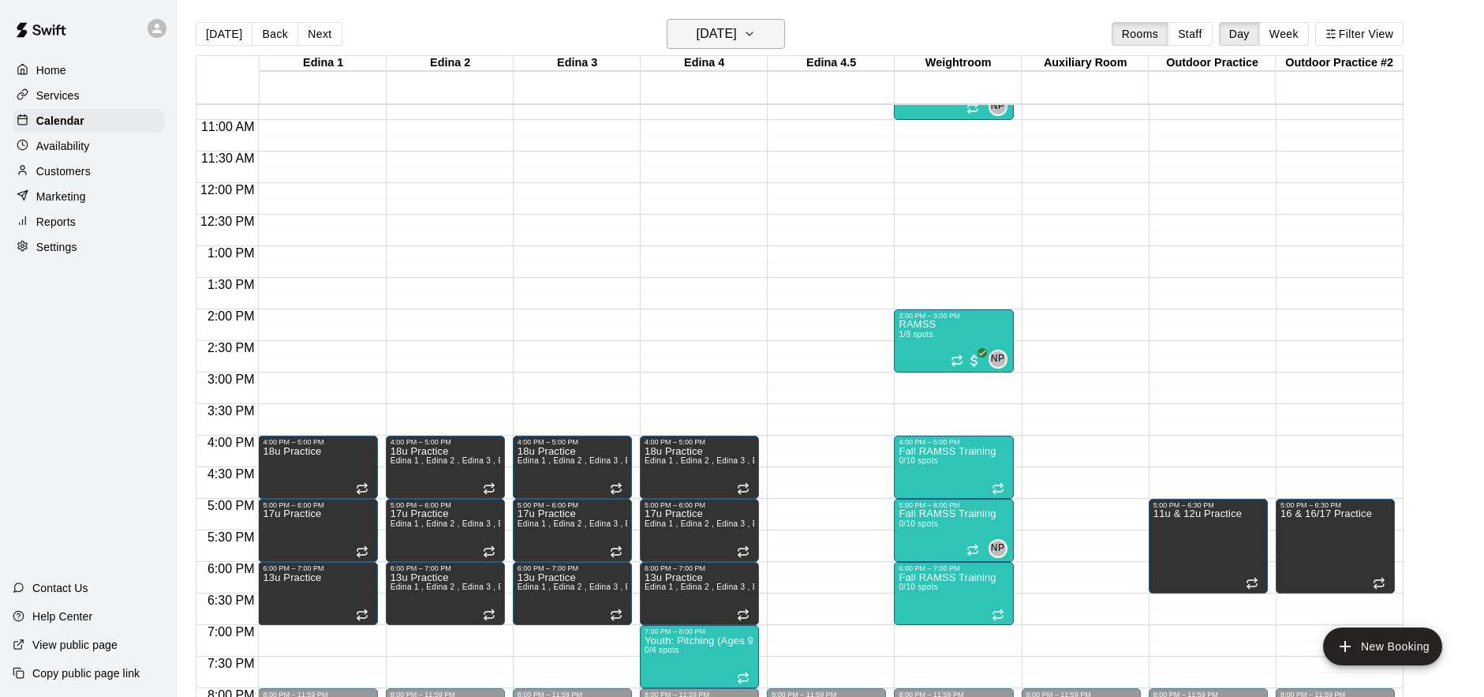
click at [737, 34] on h6 "Wednesday Aug 27" at bounding box center [717, 34] width 40 height 22
click at [701, 224] on button "19" at bounding box center [692, 229] width 28 height 28
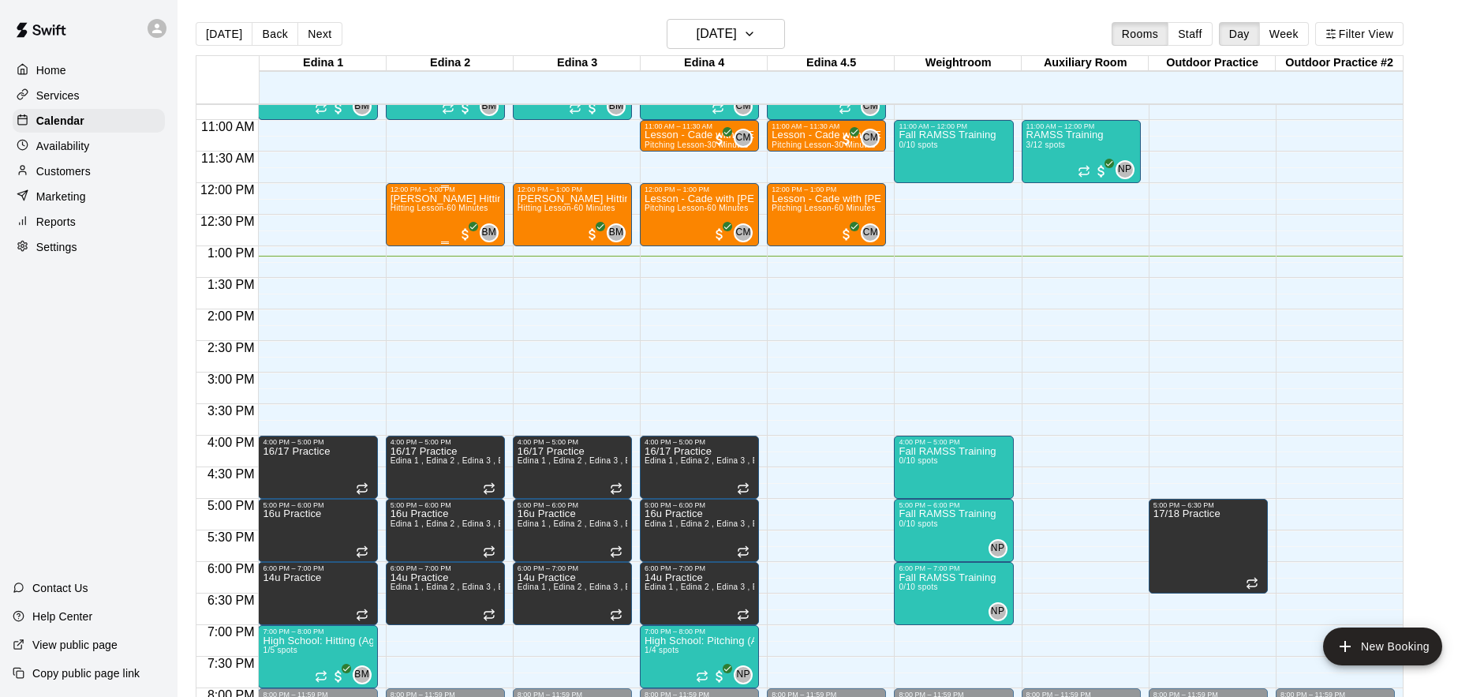
click at [423, 220] on div "Graham Johnson Hitting Hitting Lesson-60 Minutes" at bounding box center [446, 541] width 110 height 697
click at [408, 251] on img "edit" at bounding box center [407, 247] width 18 height 18
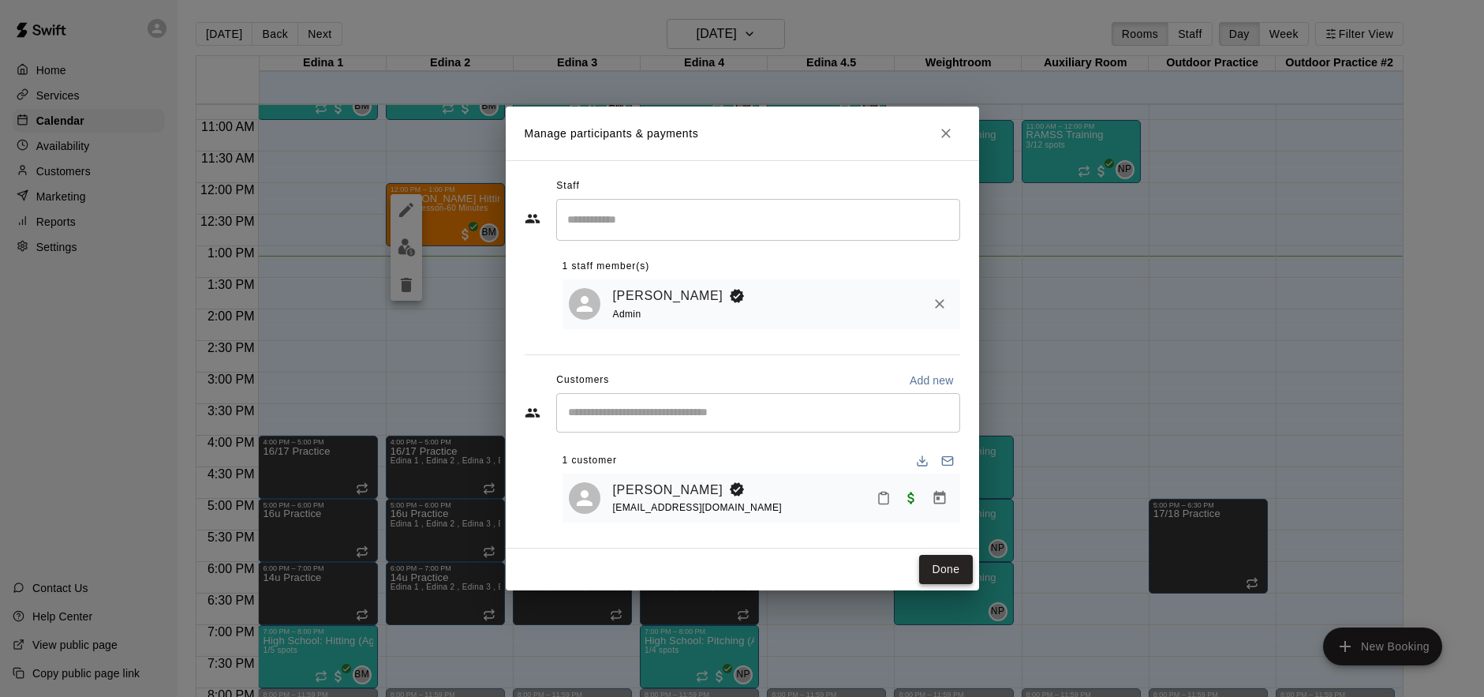
click at [954, 567] on button "Done" at bounding box center [945, 569] width 53 height 29
